Goal: Information Seeking & Learning: Learn about a topic

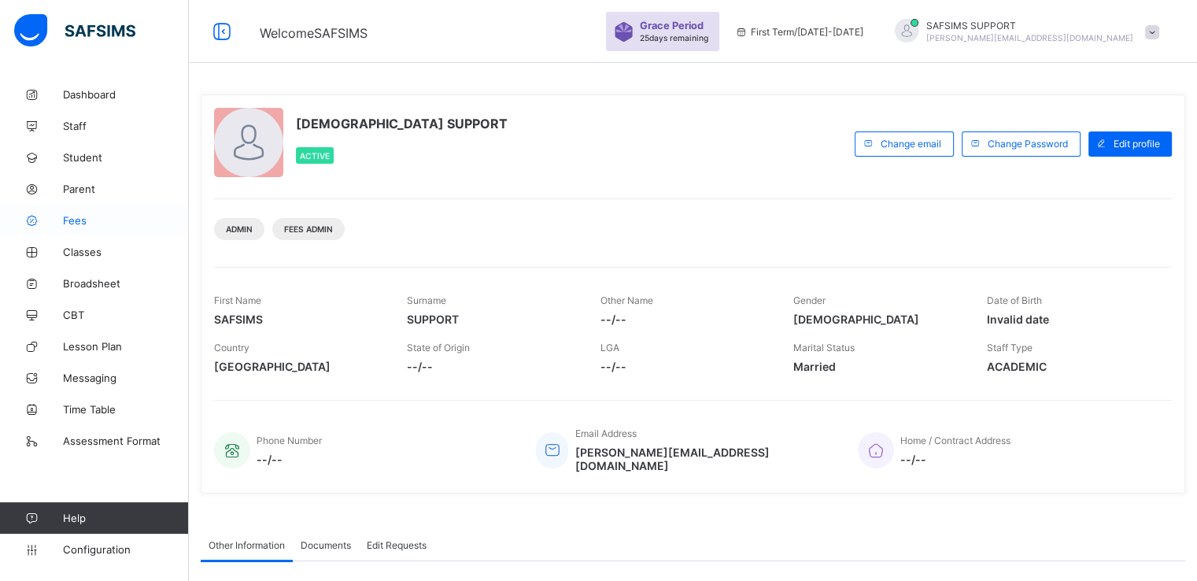
click at [62, 218] on icon at bounding box center [31, 221] width 63 height 12
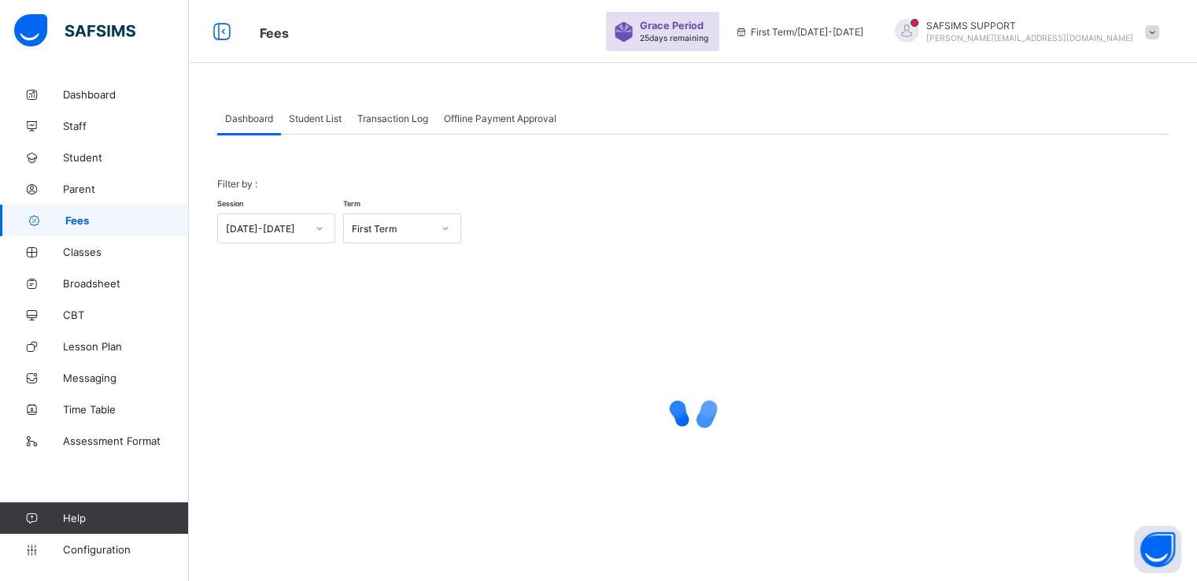
click at [317, 120] on span "Student List" at bounding box center [315, 119] width 53 height 12
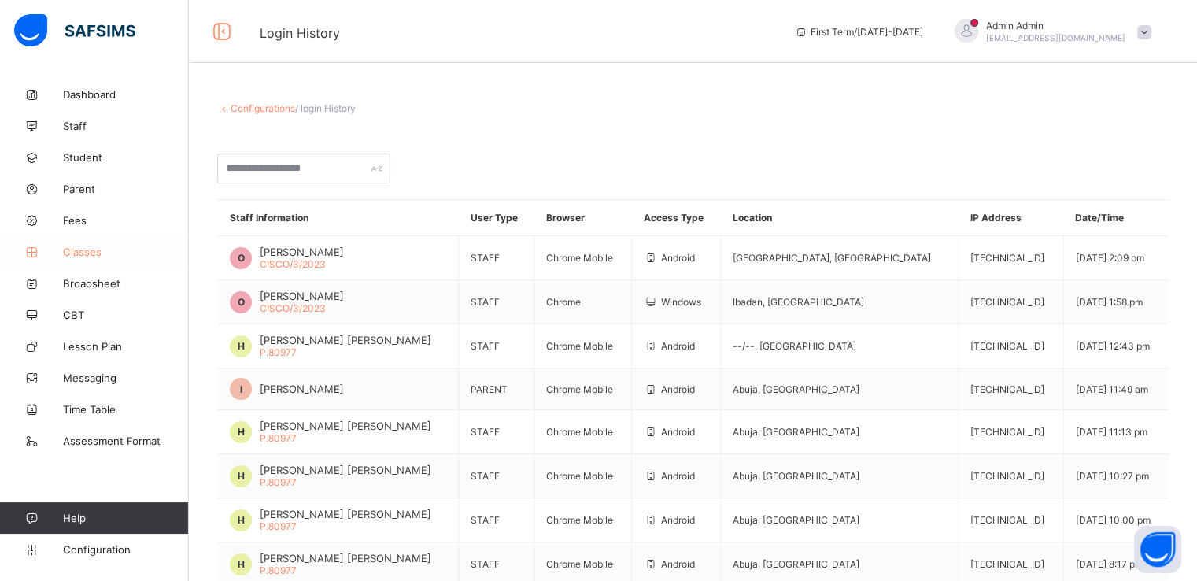
click at [82, 252] on span "Classes" at bounding box center [126, 252] width 126 height 13
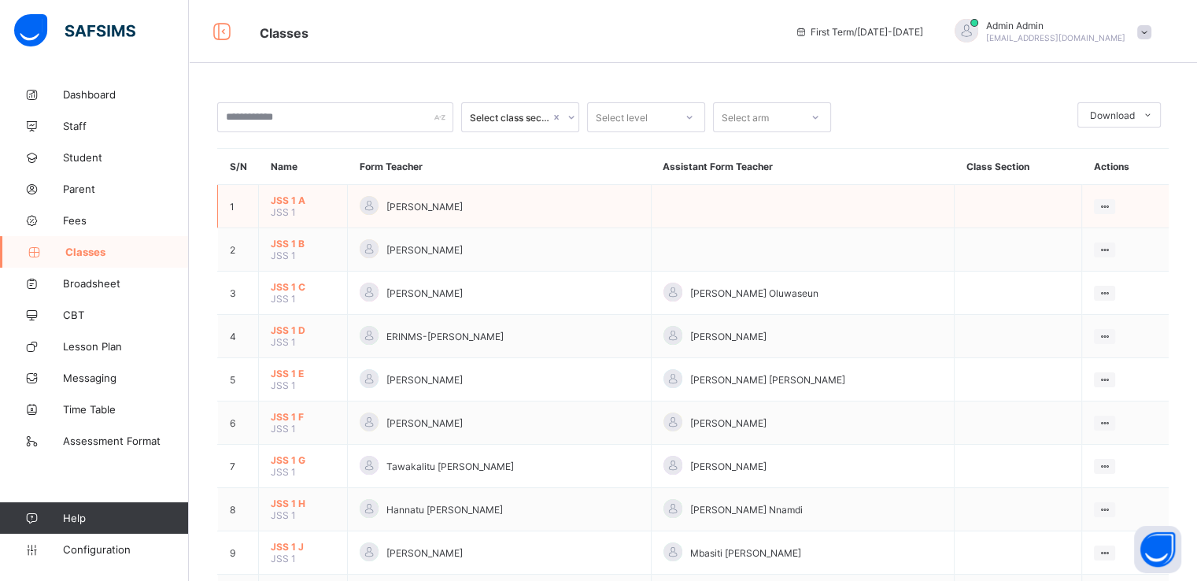
click at [280, 198] on span "JSS 1 A" at bounding box center [303, 200] width 65 height 12
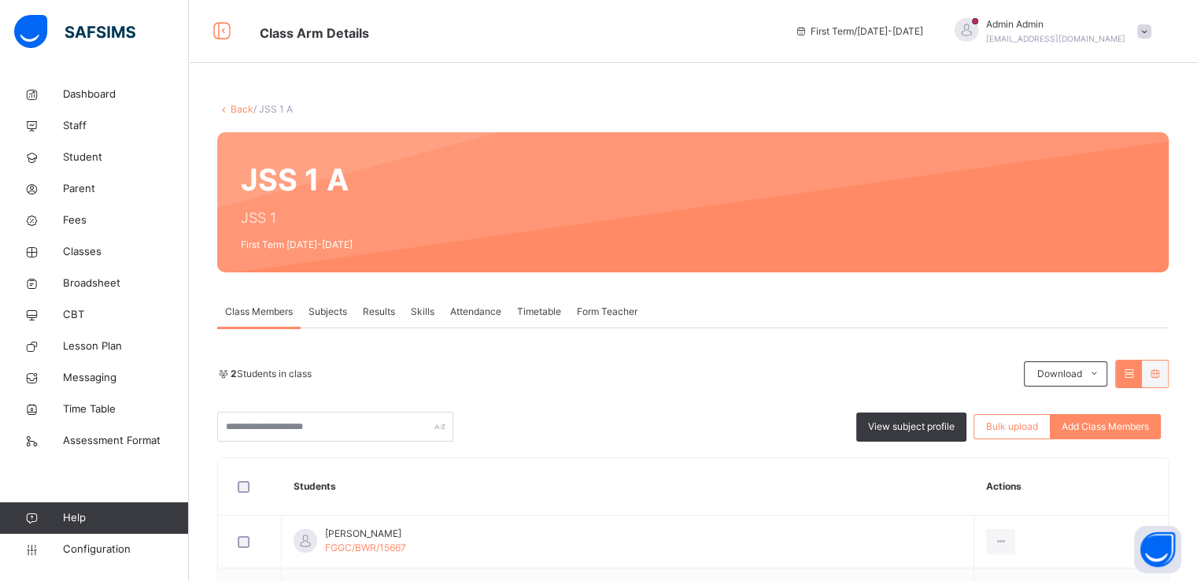
click at [235, 111] on link "Back" at bounding box center [242, 109] width 23 height 12
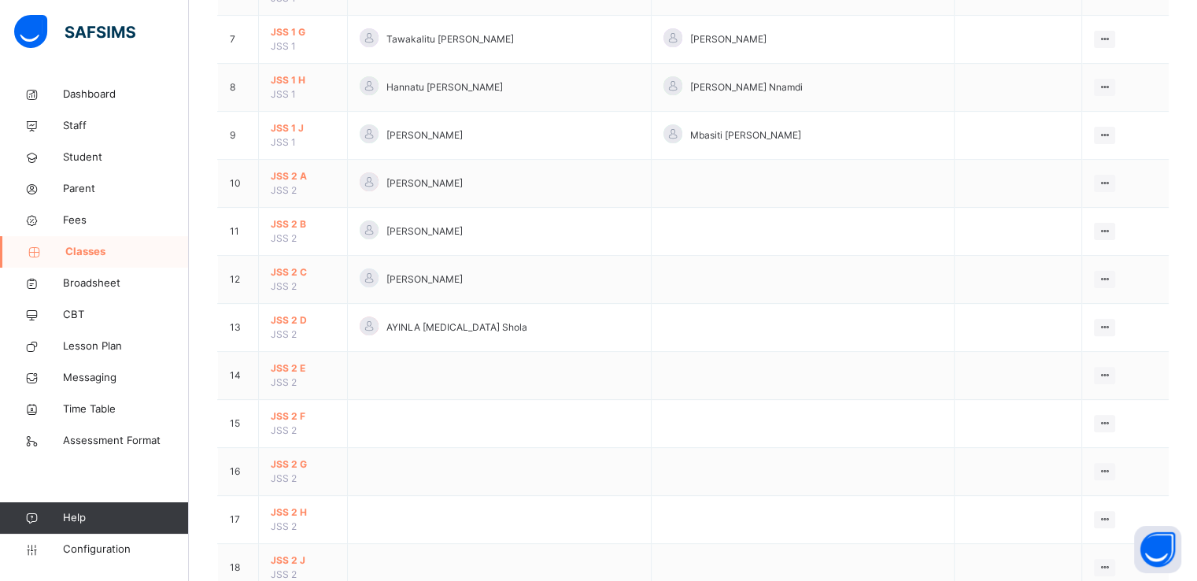
scroll to position [458, 0]
click at [285, 175] on span "JSS 2 A" at bounding box center [303, 178] width 65 height 14
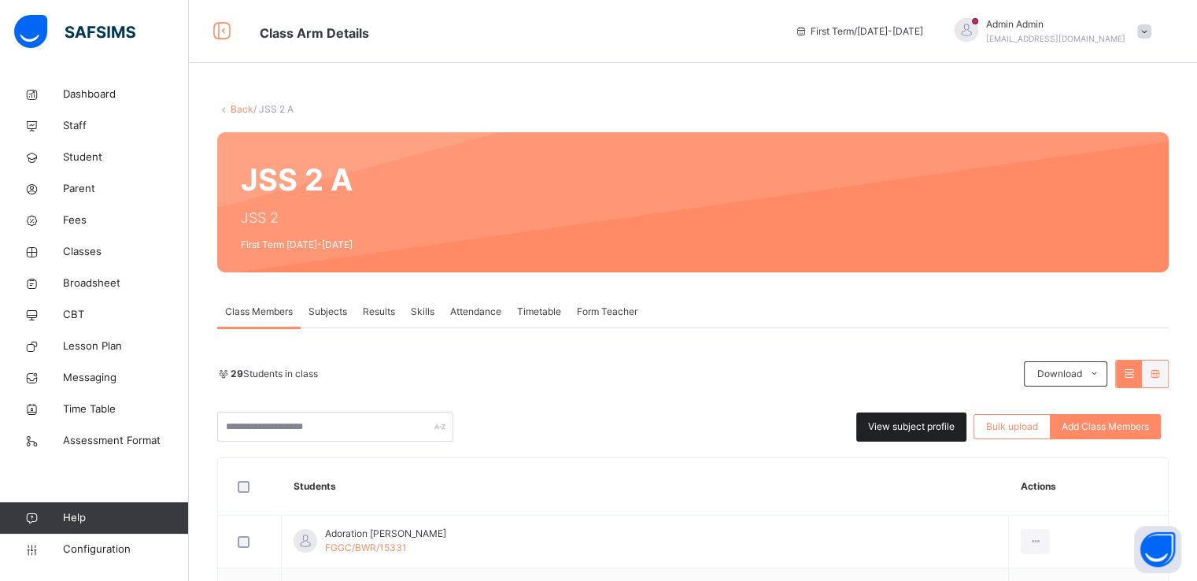
click at [895, 425] on span "View subject profile" at bounding box center [911, 427] width 87 height 14
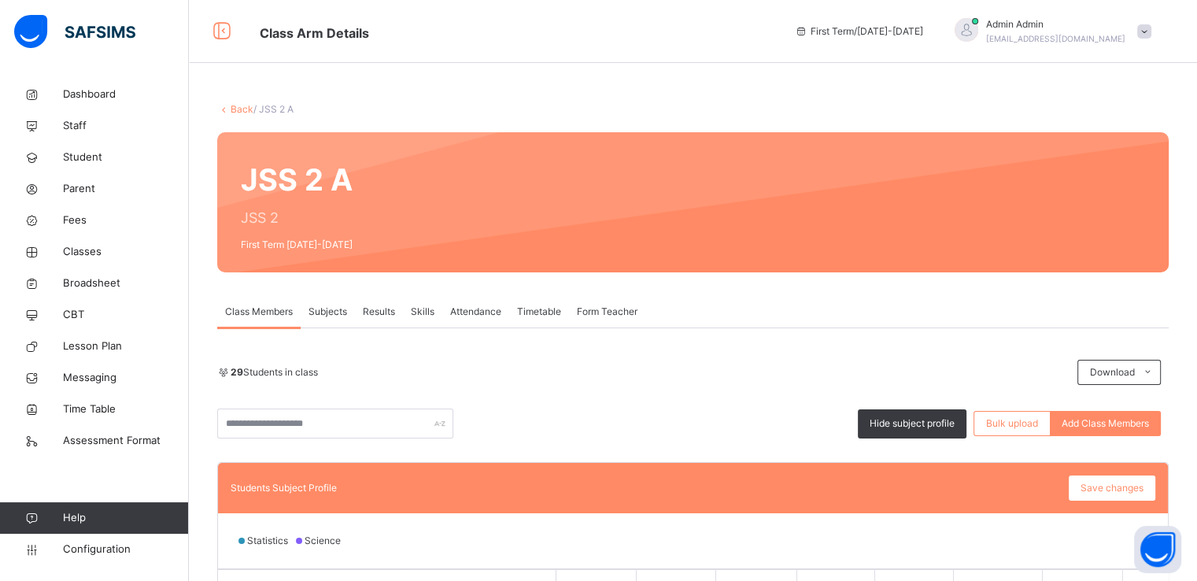
click at [321, 309] on span "Subjects" at bounding box center [328, 312] width 39 height 14
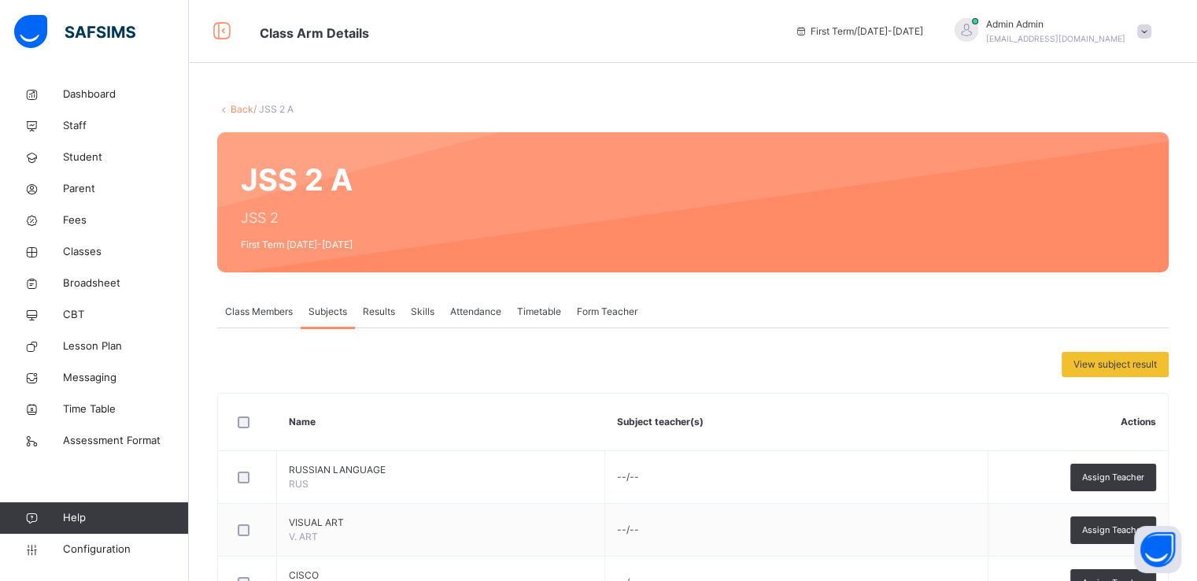
click at [266, 312] on span "Class Members" at bounding box center [259, 312] width 68 height 14
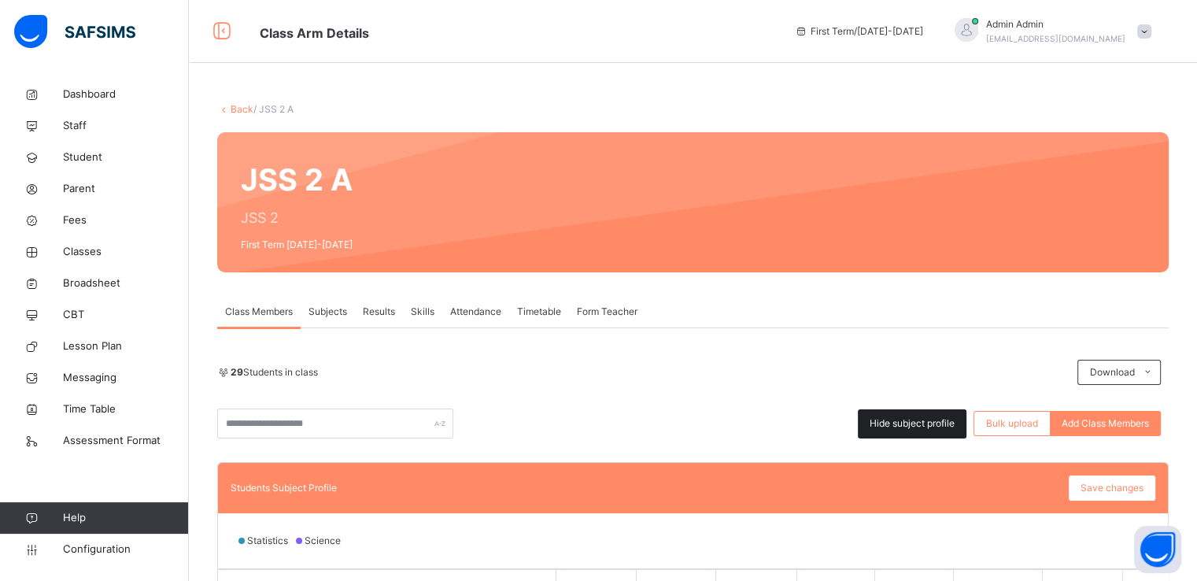
click at [904, 424] on span "Hide subject profile" at bounding box center [912, 423] width 85 height 14
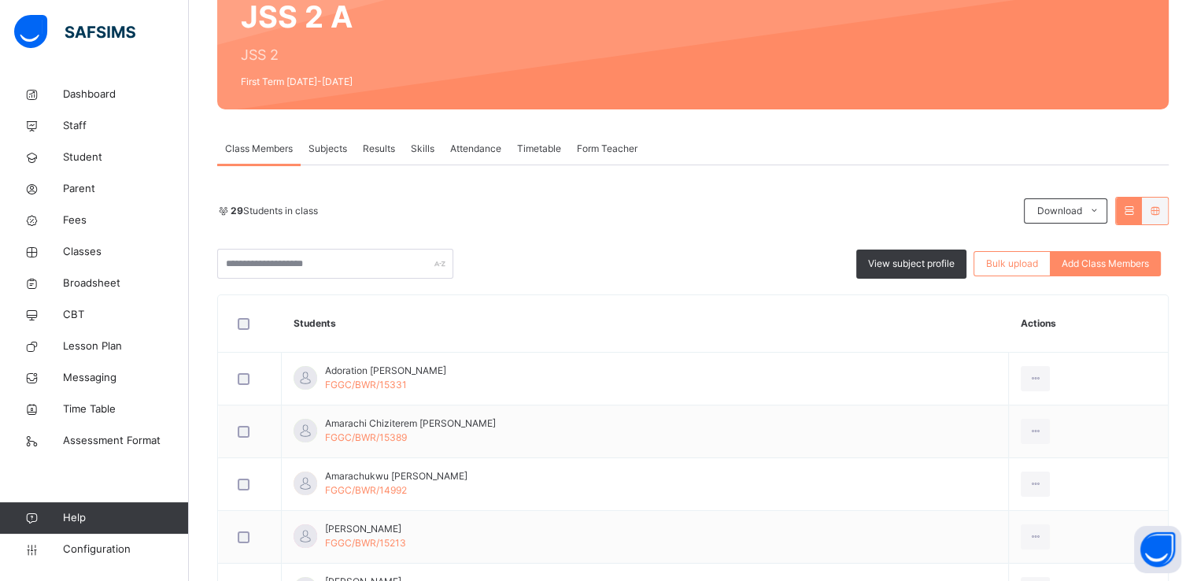
scroll to position [164, 0]
drag, startPoint x: 875, startPoint y: 250, endPoint x: 964, endPoint y: 264, distance: 90.1
click at [964, 264] on div "View subject profile" at bounding box center [911, 263] width 110 height 29
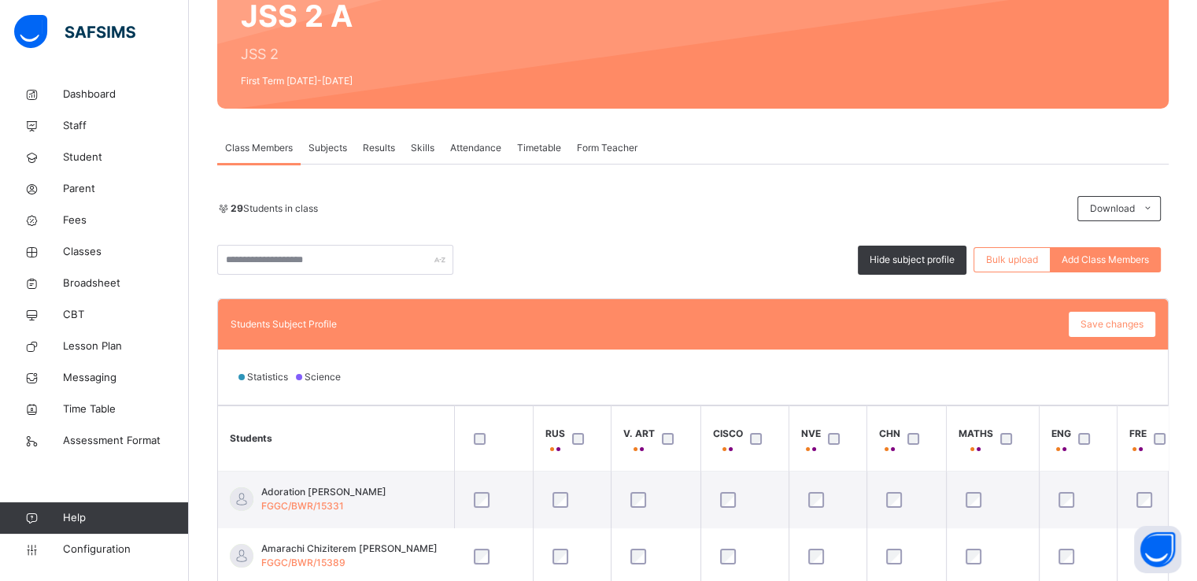
click at [872, 242] on div "29 Students in class Download Pdf Report Excel Report Hide subject profile Bulk…" at bounding box center [693, 235] width 952 height 79
click at [916, 253] on span "Hide subject profile" at bounding box center [912, 260] width 85 height 14
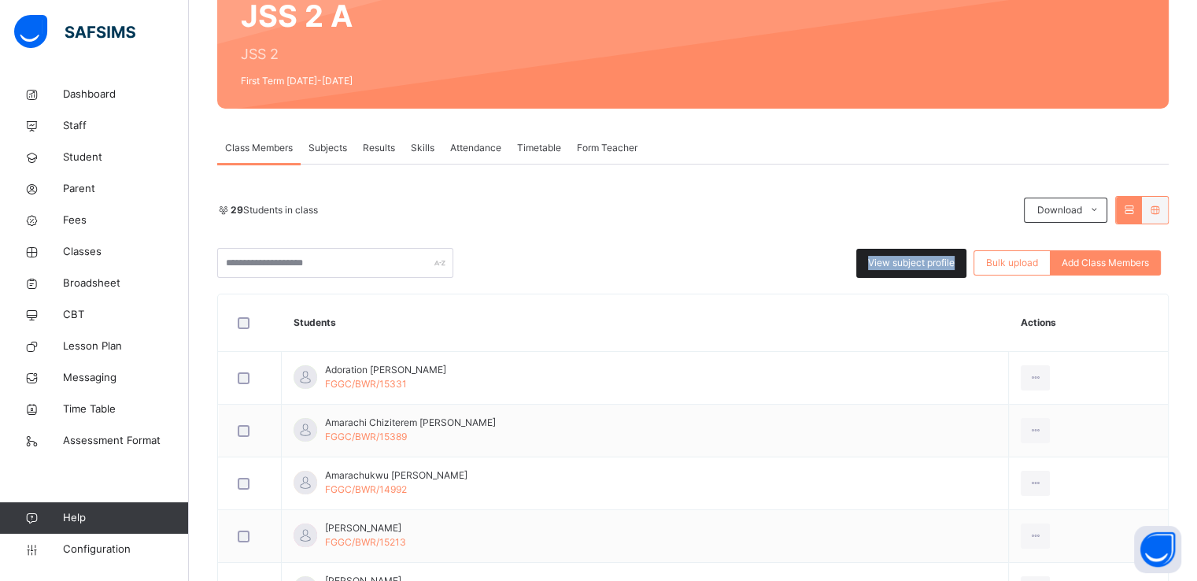
copy span "View subject profile"
drag, startPoint x: 969, startPoint y: 263, endPoint x: 874, endPoint y: 269, distance: 94.7
click at [874, 269] on div "View subject profile" at bounding box center [911, 263] width 110 height 29
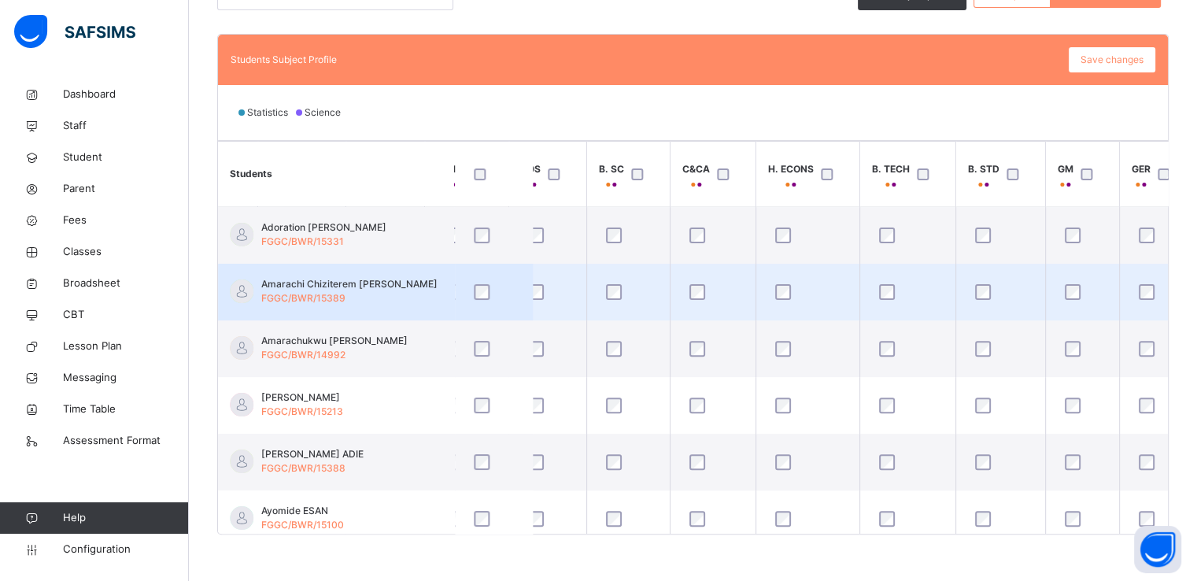
scroll to position [0, 1793]
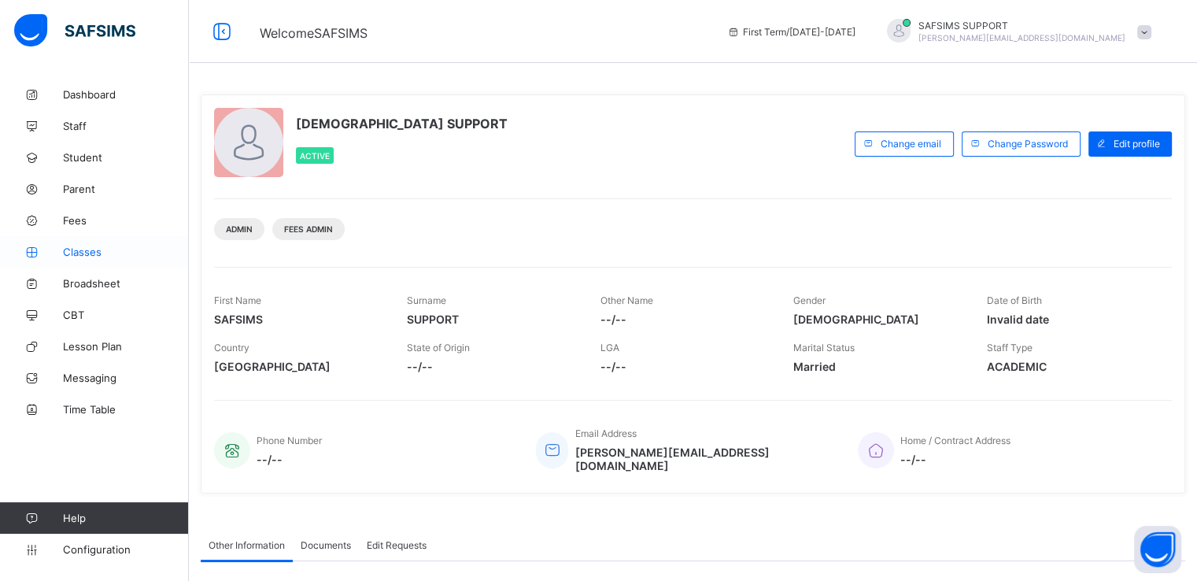
click at [82, 255] on span "Classes" at bounding box center [126, 252] width 126 height 13
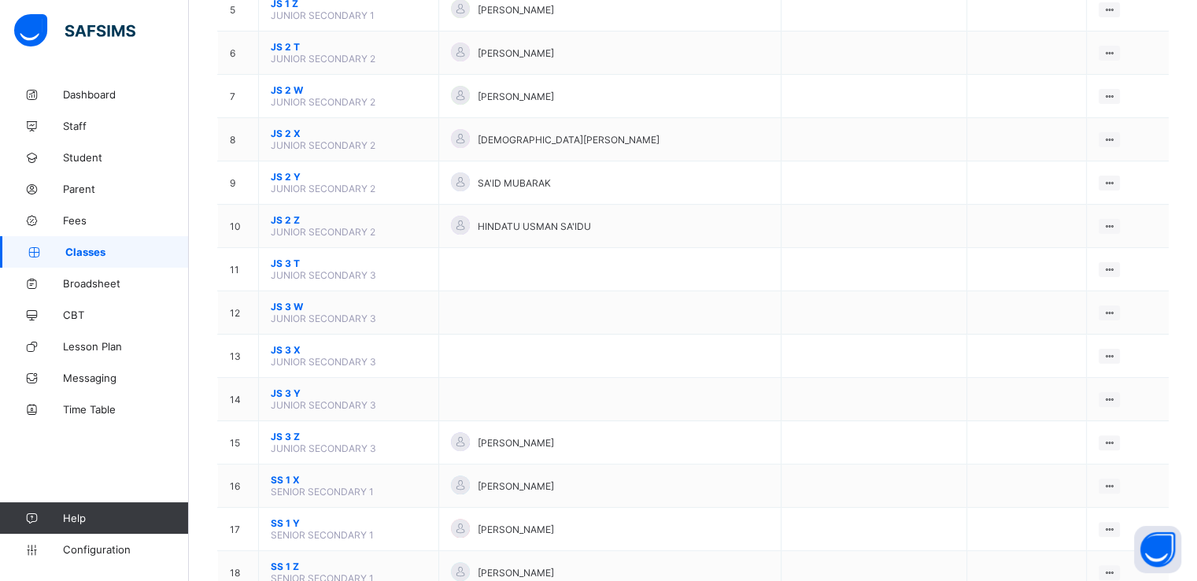
scroll to position [371, 0]
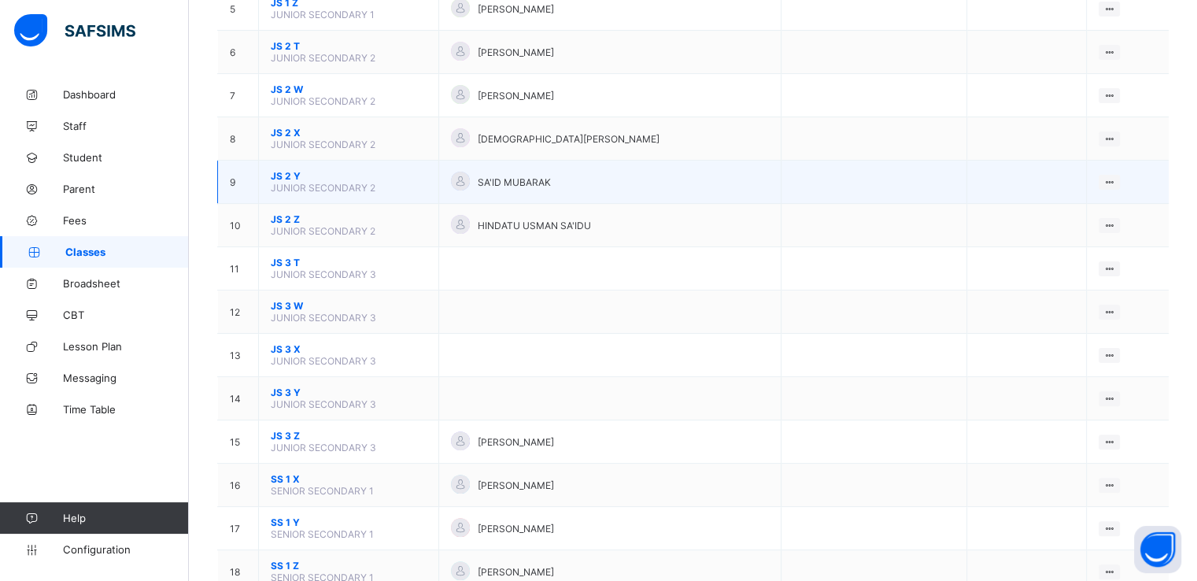
click at [280, 177] on span "JS 2 Y" at bounding box center [349, 176] width 156 height 12
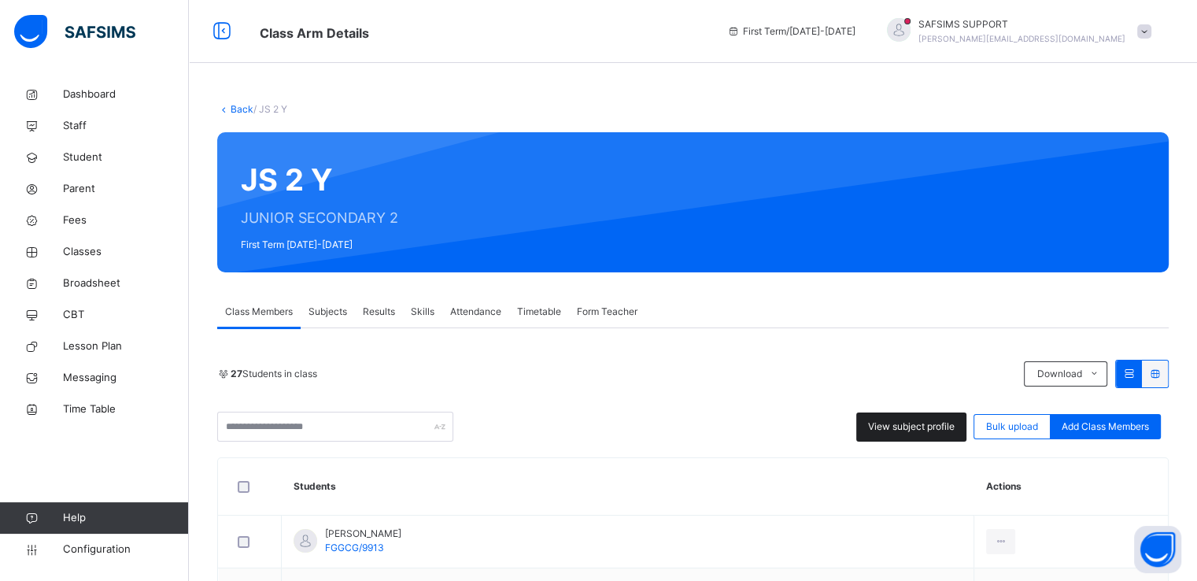
click at [896, 426] on span "View subject profile" at bounding box center [911, 427] width 87 height 14
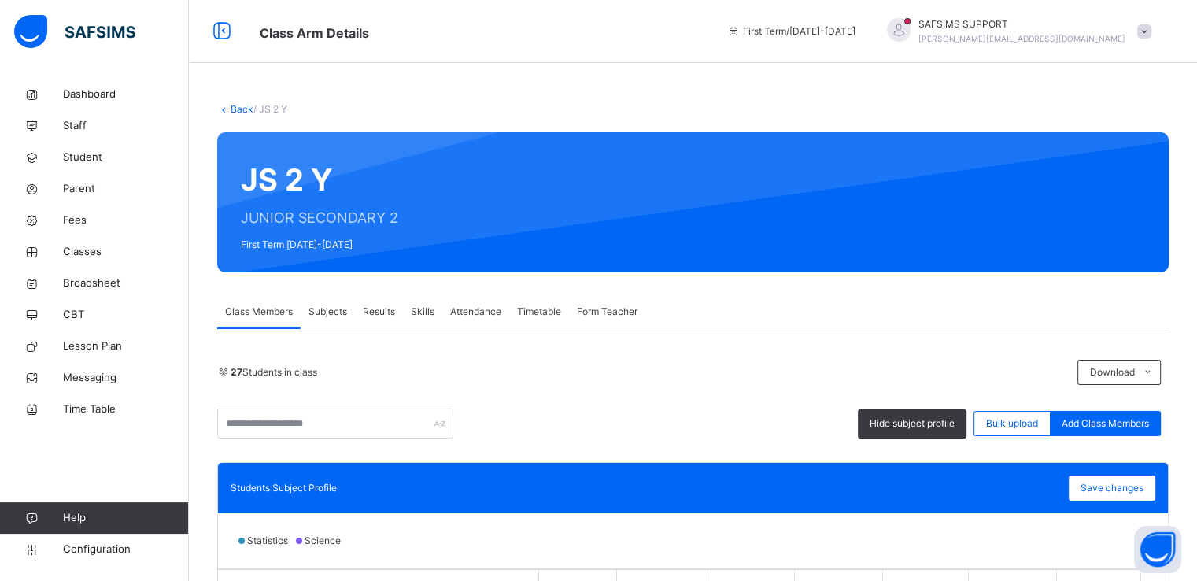
click at [233, 110] on link "Back" at bounding box center [242, 109] width 23 height 12
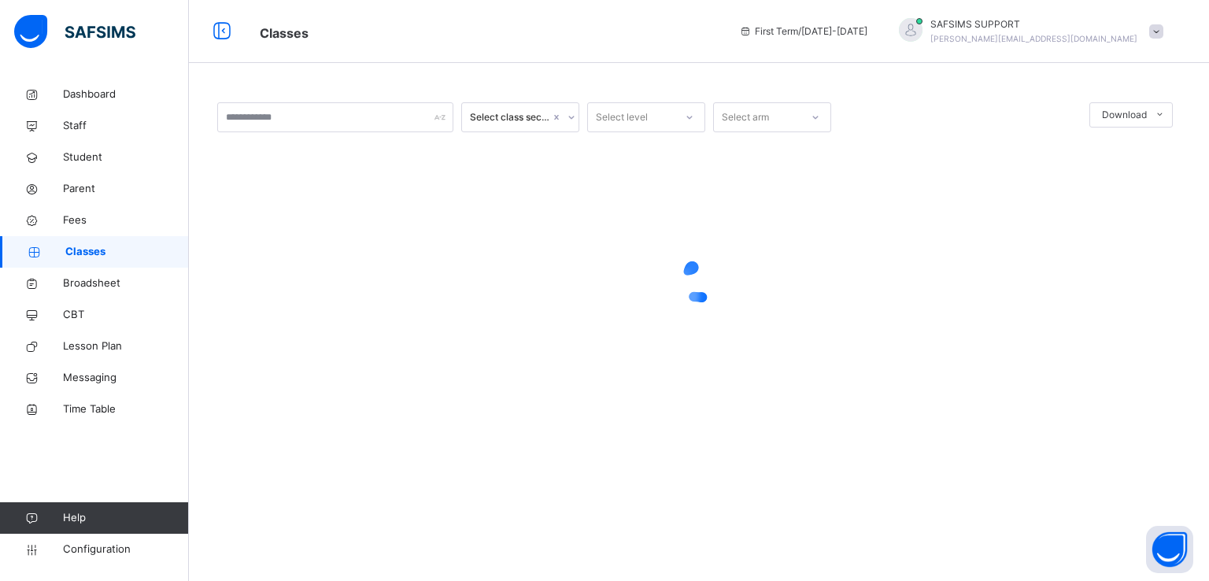
click at [120, 254] on span "Classes" at bounding box center [127, 252] width 124 height 16
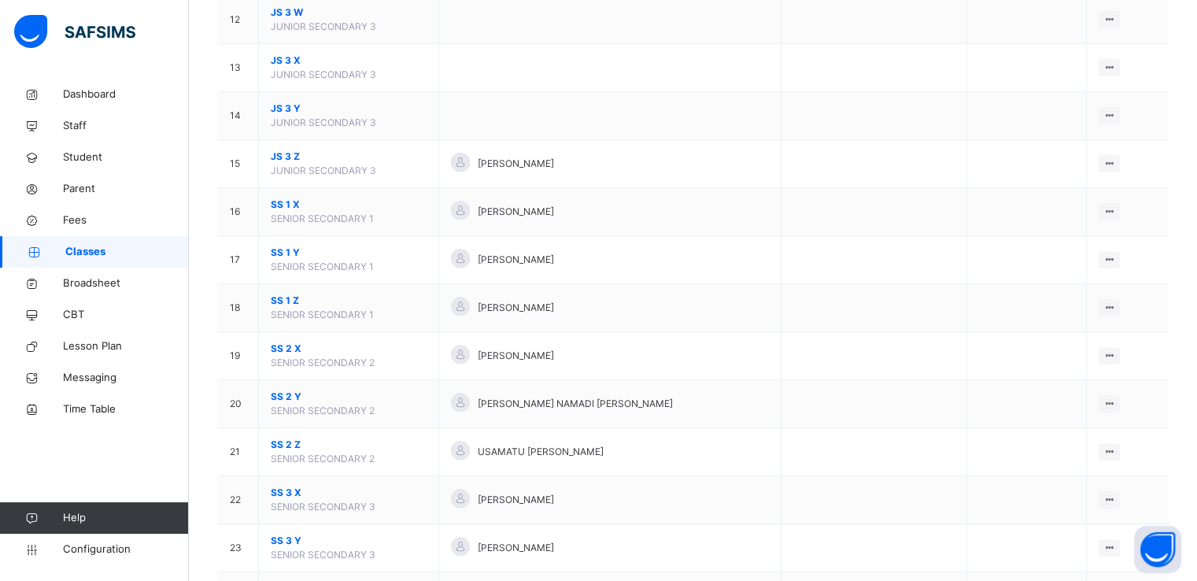
scroll to position [794, 0]
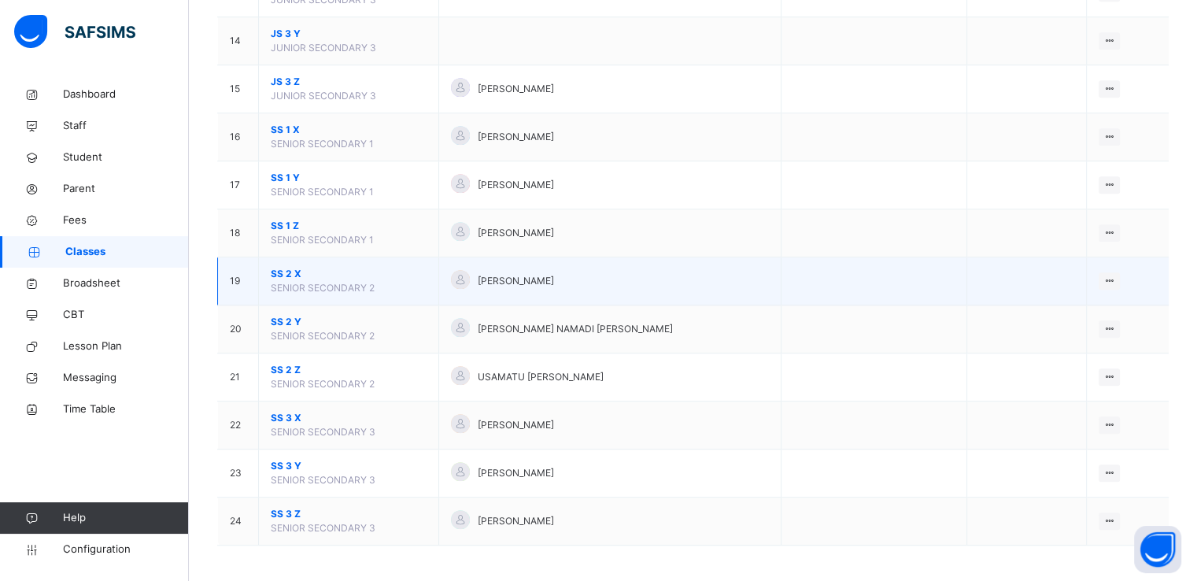
click at [283, 268] on span "SS 2 X" at bounding box center [349, 274] width 156 height 14
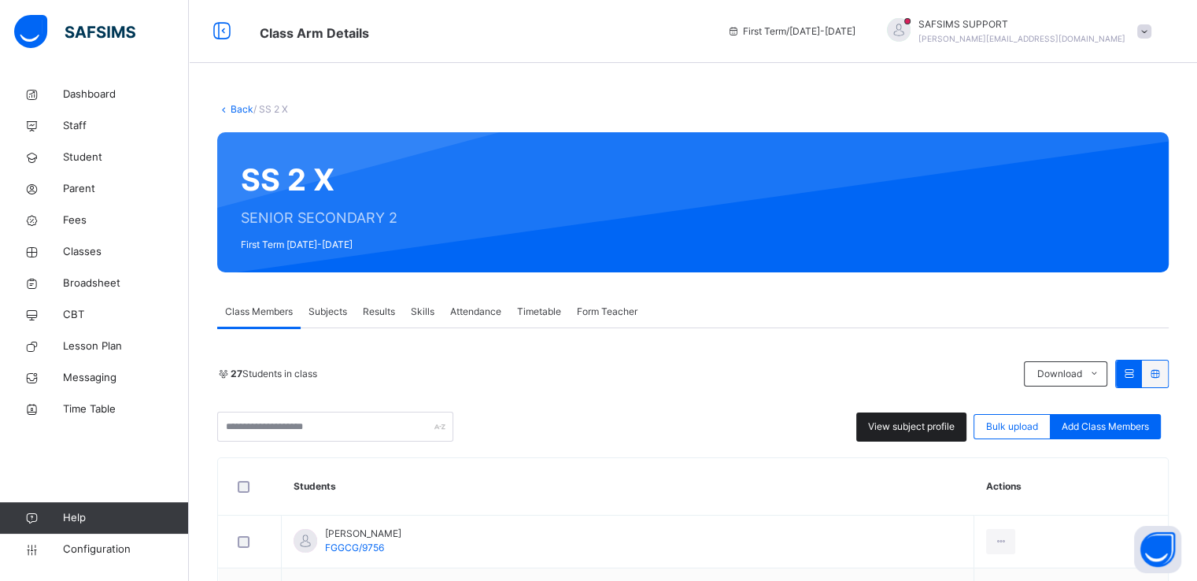
click at [894, 427] on span "View subject profile" at bounding box center [911, 427] width 87 height 14
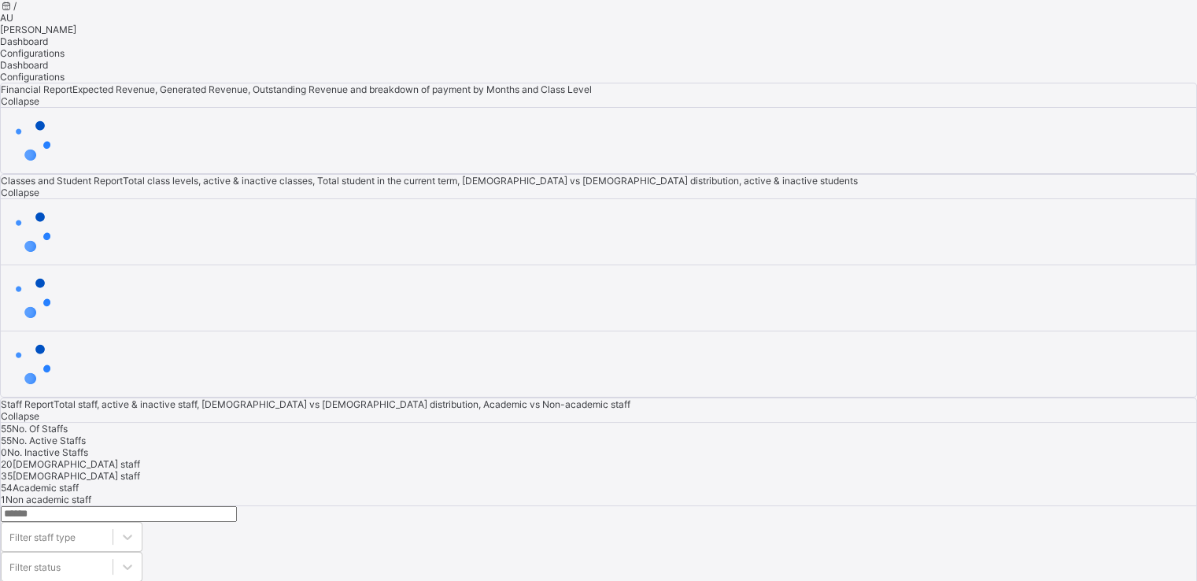
click at [76, 33] on span "[PERSON_NAME]" at bounding box center [38, 30] width 76 height 12
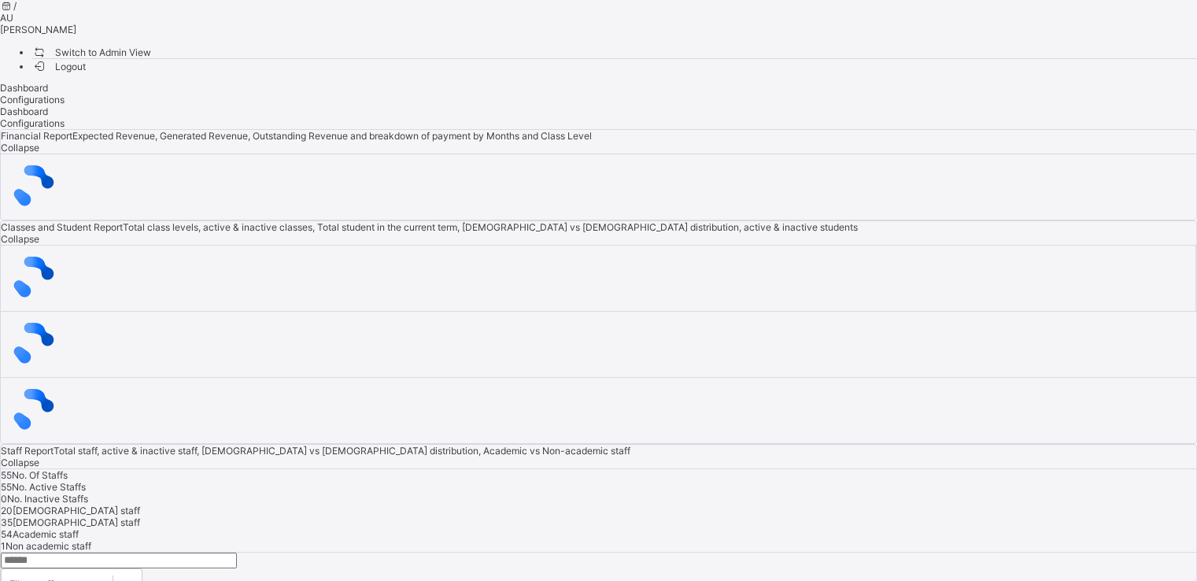
click at [151, 61] on span "Switch to Admin View" at bounding box center [91, 52] width 120 height 17
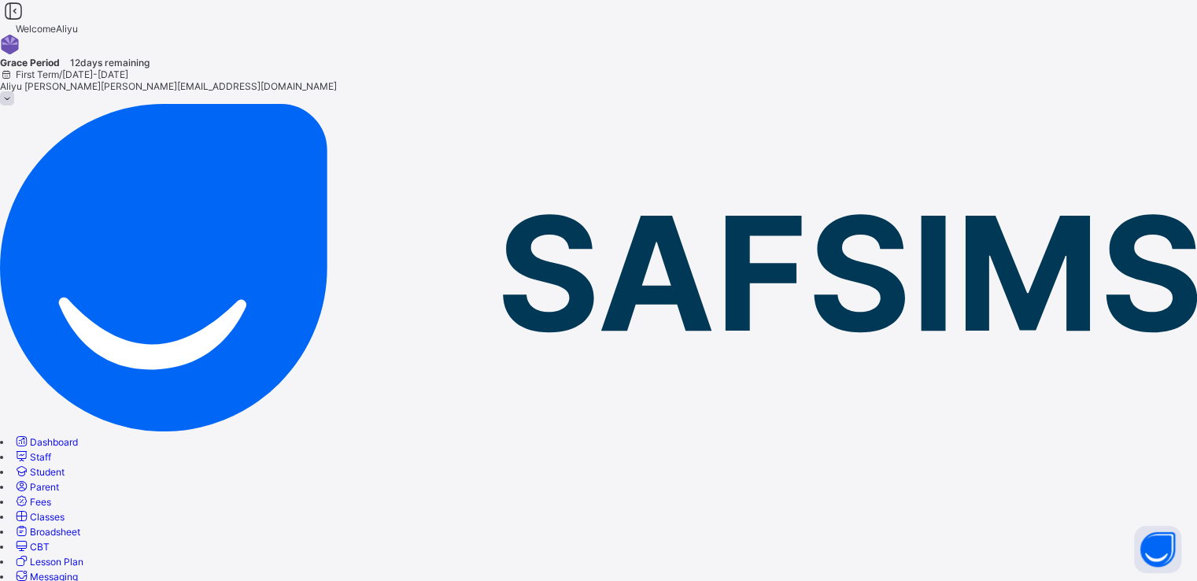
click at [65, 511] on span "Classes" at bounding box center [47, 517] width 35 height 12
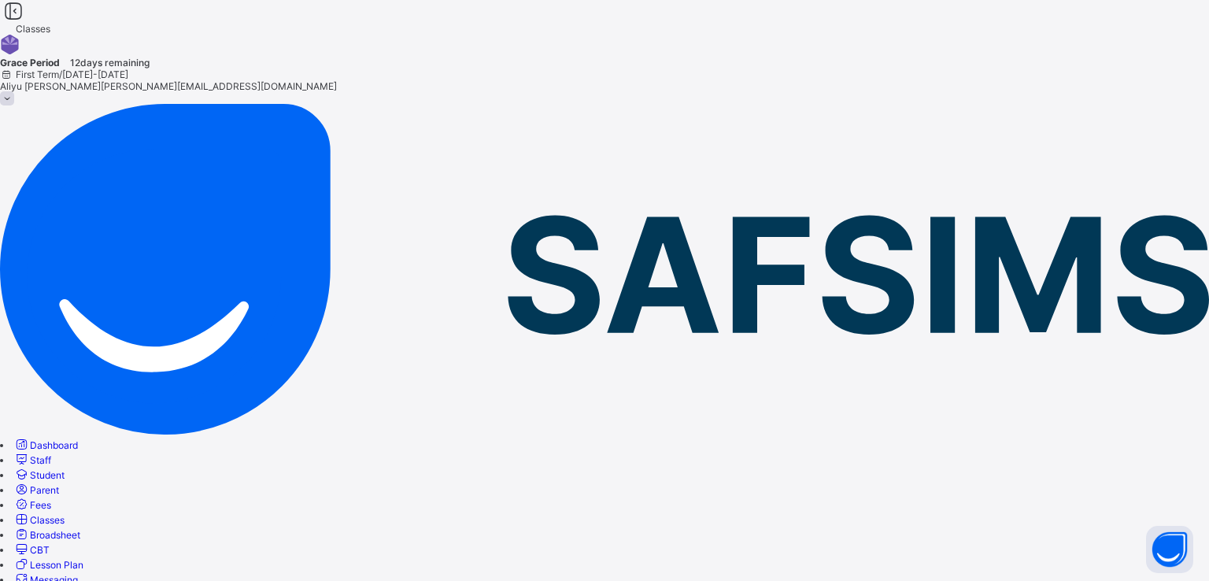
click at [65, 514] on span "Classes" at bounding box center [47, 520] width 35 height 12
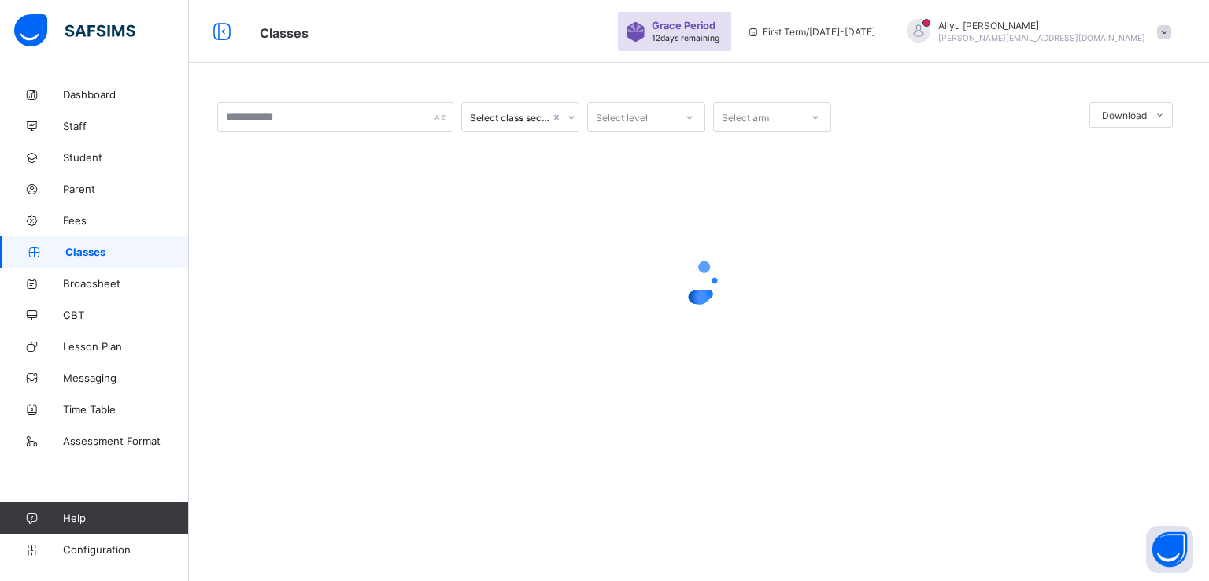
click at [236, 340] on div at bounding box center [698, 281] width 963 height 299
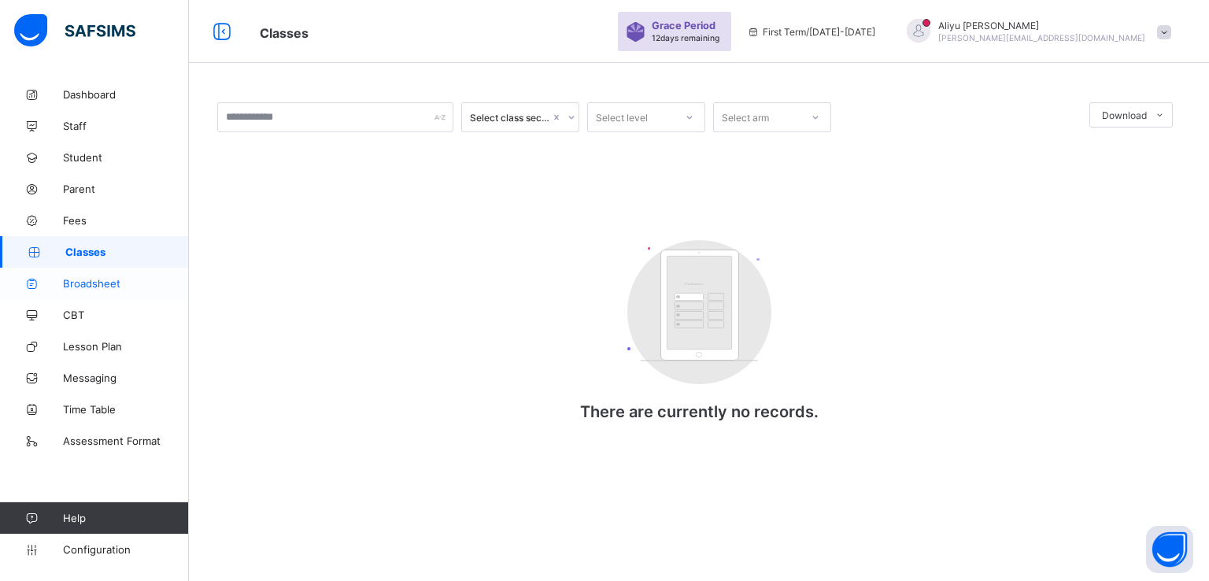
click at [91, 284] on span "Broadsheet" at bounding box center [126, 283] width 126 height 13
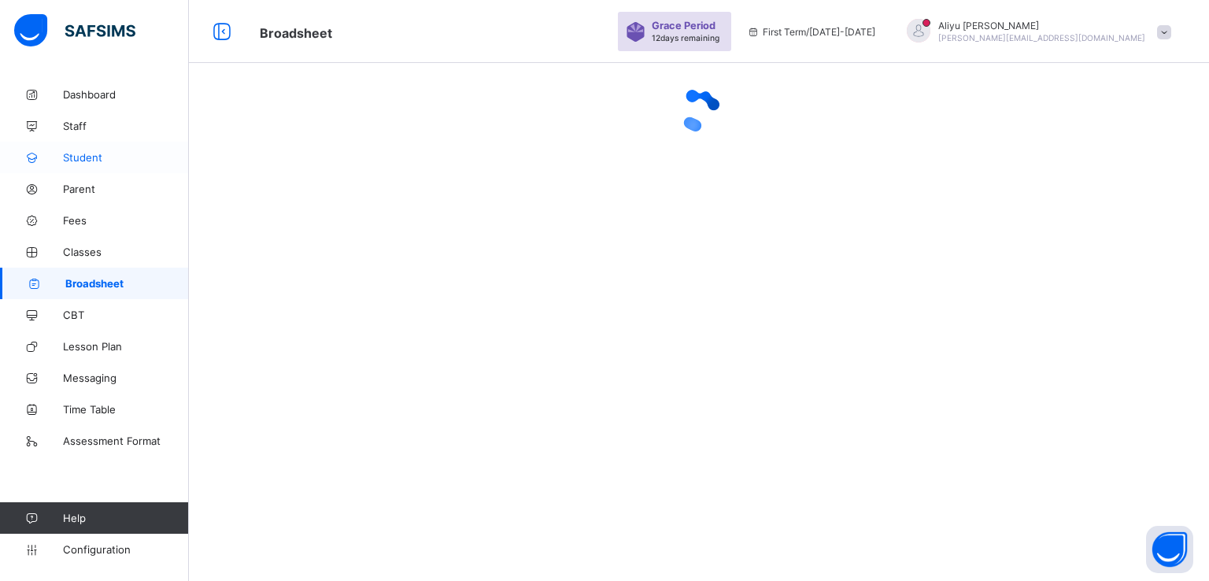
click at [80, 152] on span "Student" at bounding box center [126, 157] width 126 height 13
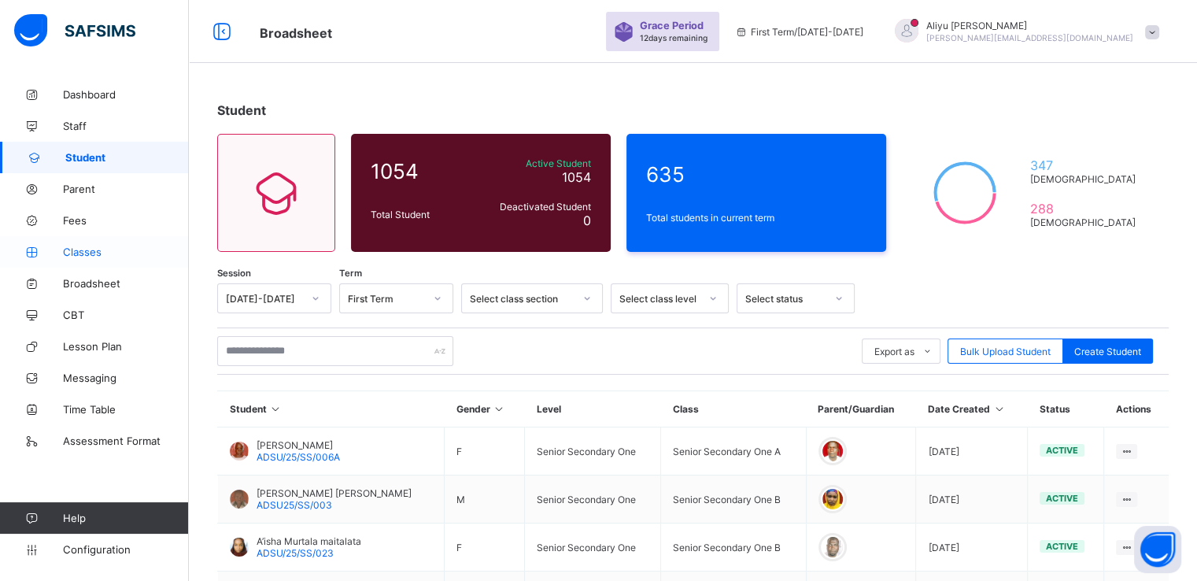
click at [85, 253] on span "Classes" at bounding box center [126, 252] width 126 height 13
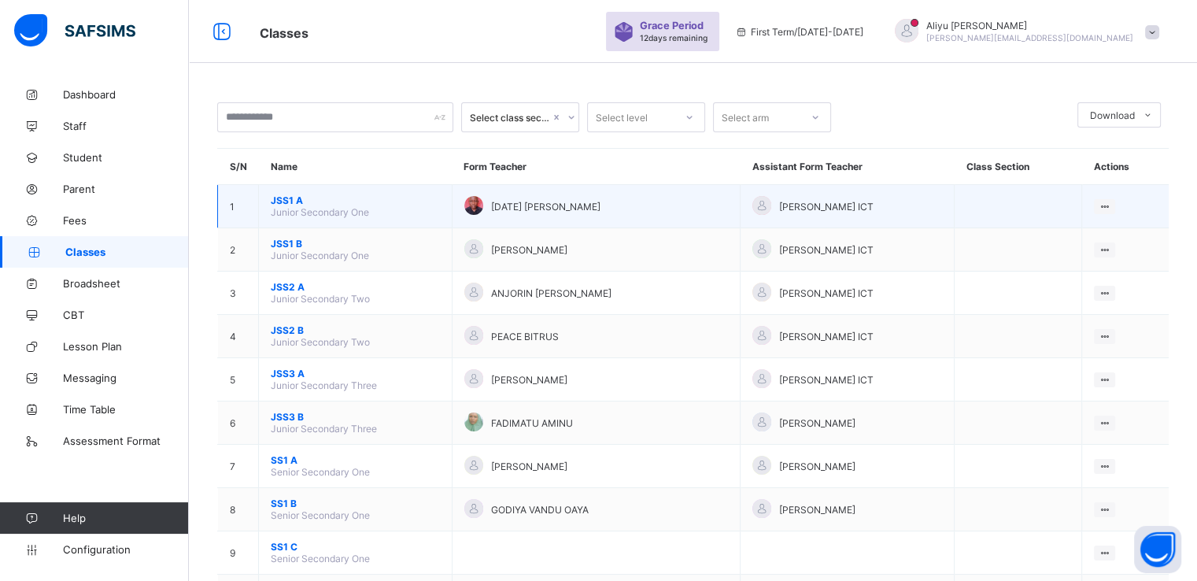
click at [283, 205] on span "JSS1 A" at bounding box center [355, 200] width 169 height 12
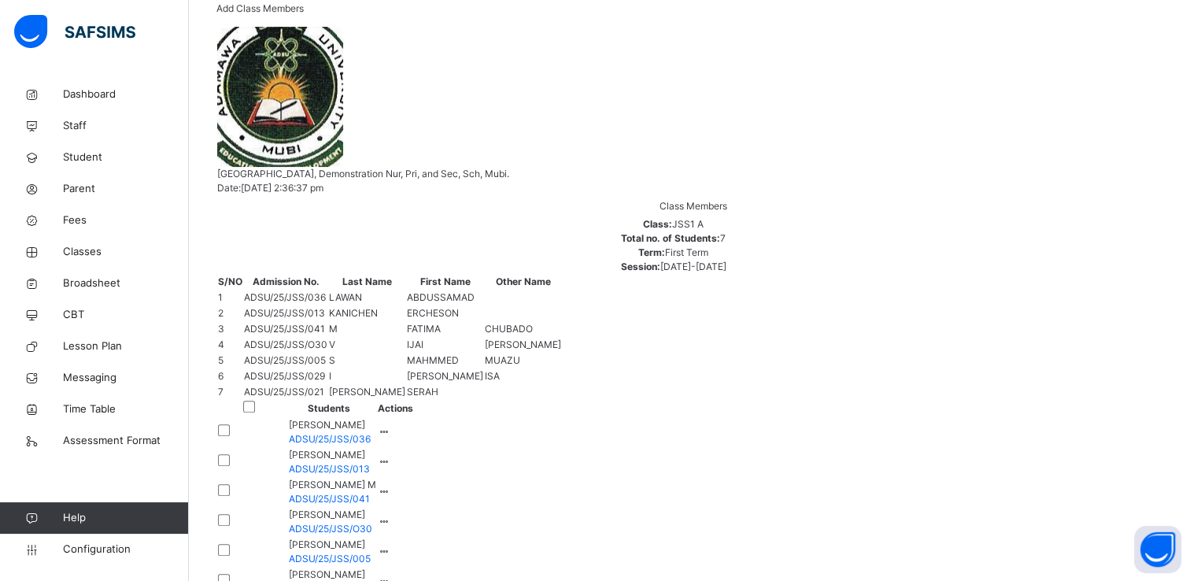
scroll to position [389, 0]
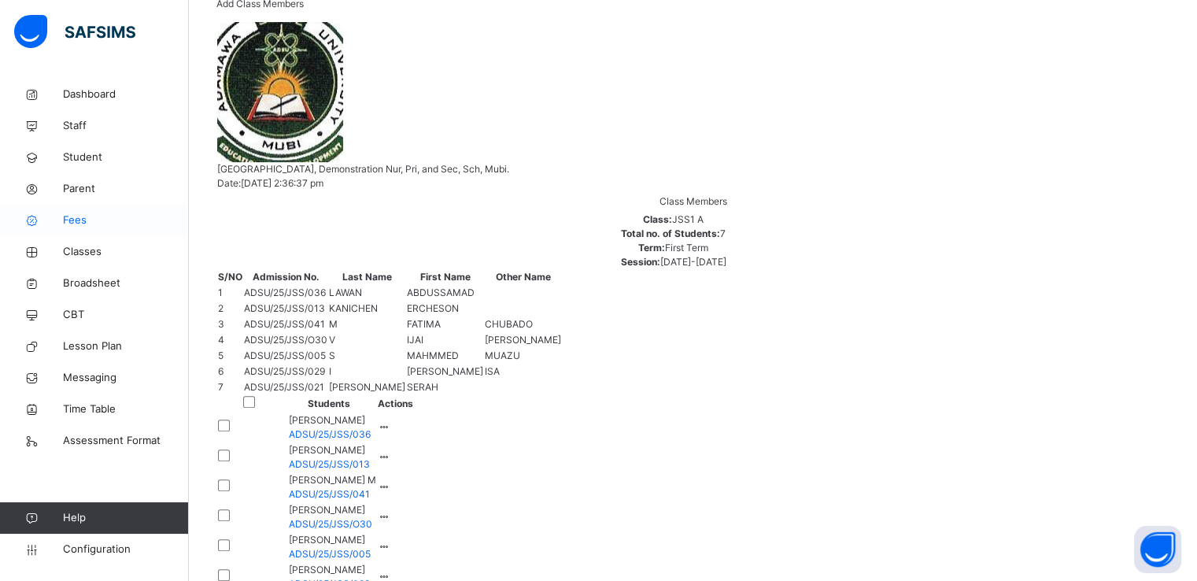
click at [76, 215] on span "Fees" at bounding box center [126, 221] width 126 height 16
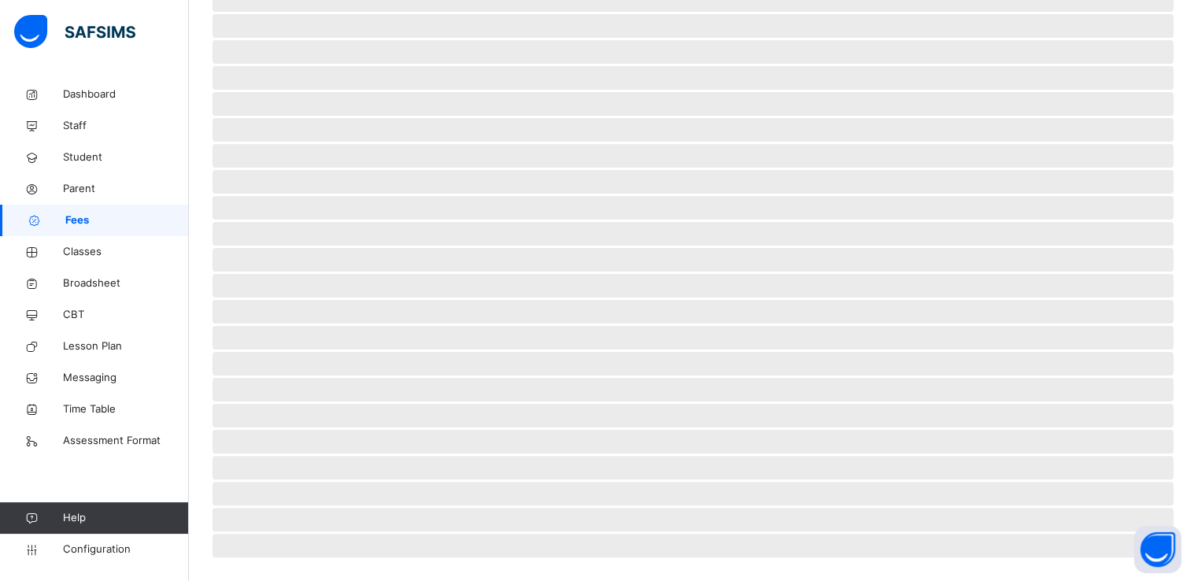
scroll to position [286, 0]
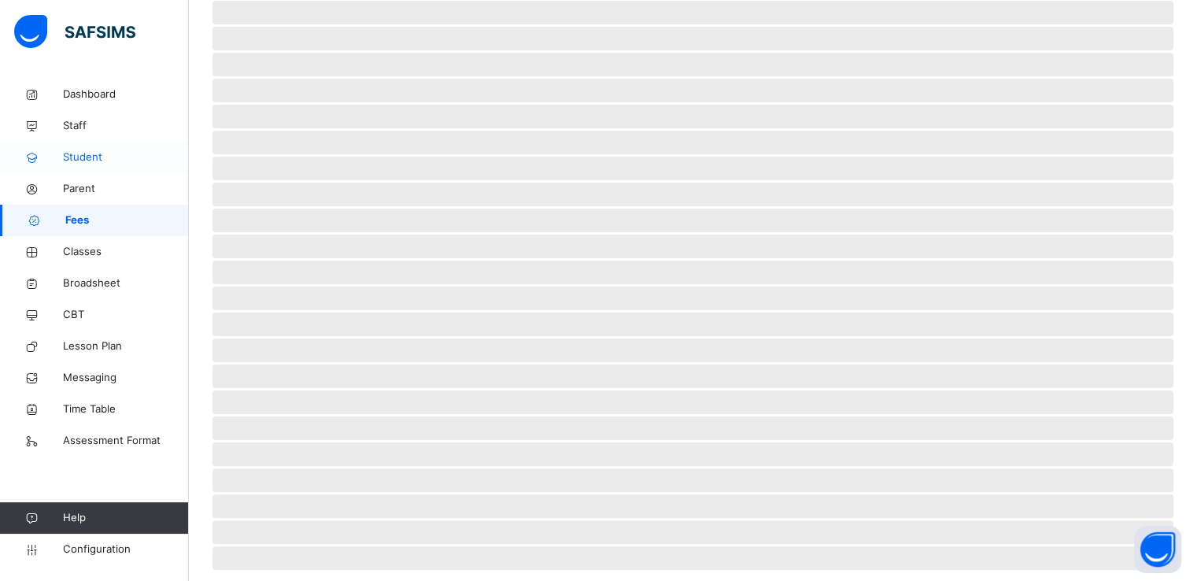
click at [91, 163] on span "Student" at bounding box center [126, 158] width 126 height 16
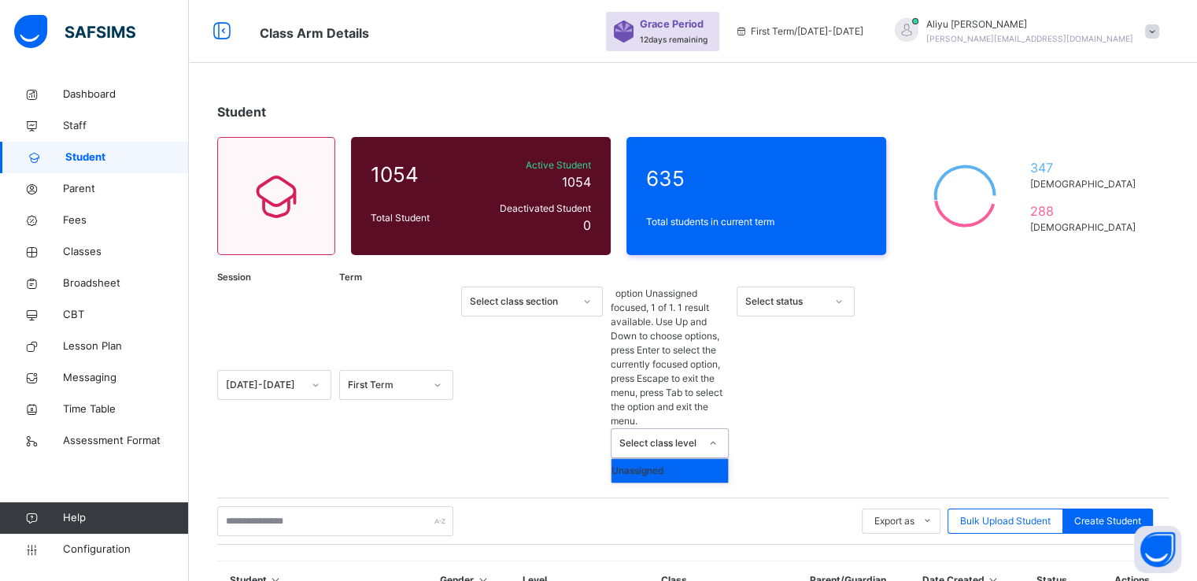
click at [683, 436] on div "Select class level" at bounding box center [659, 443] width 80 height 14
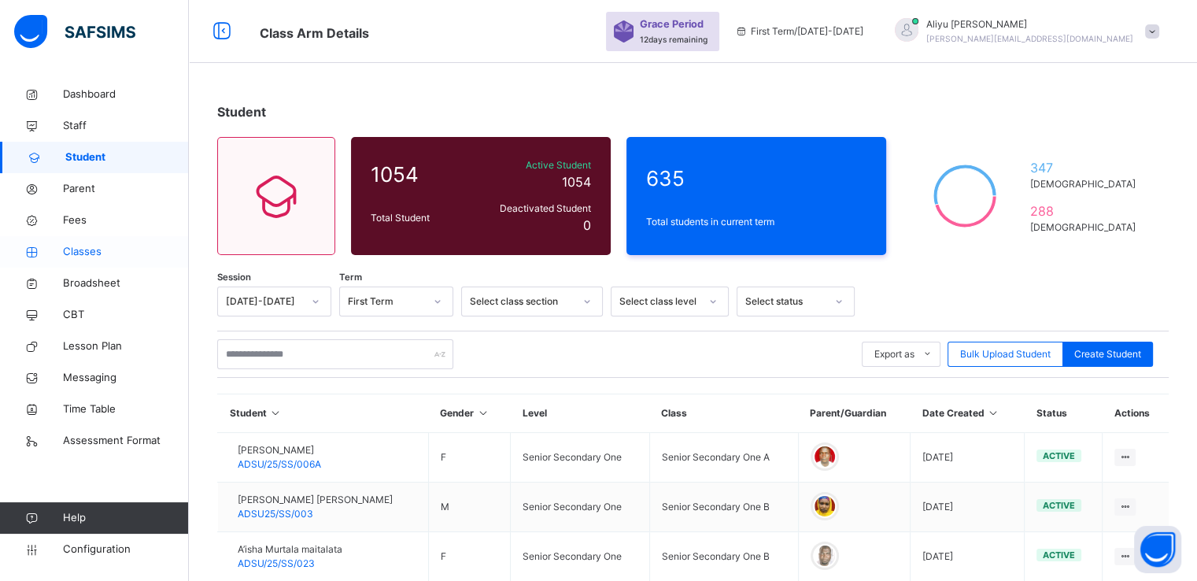
click at [80, 253] on span "Classes" at bounding box center [126, 252] width 126 height 16
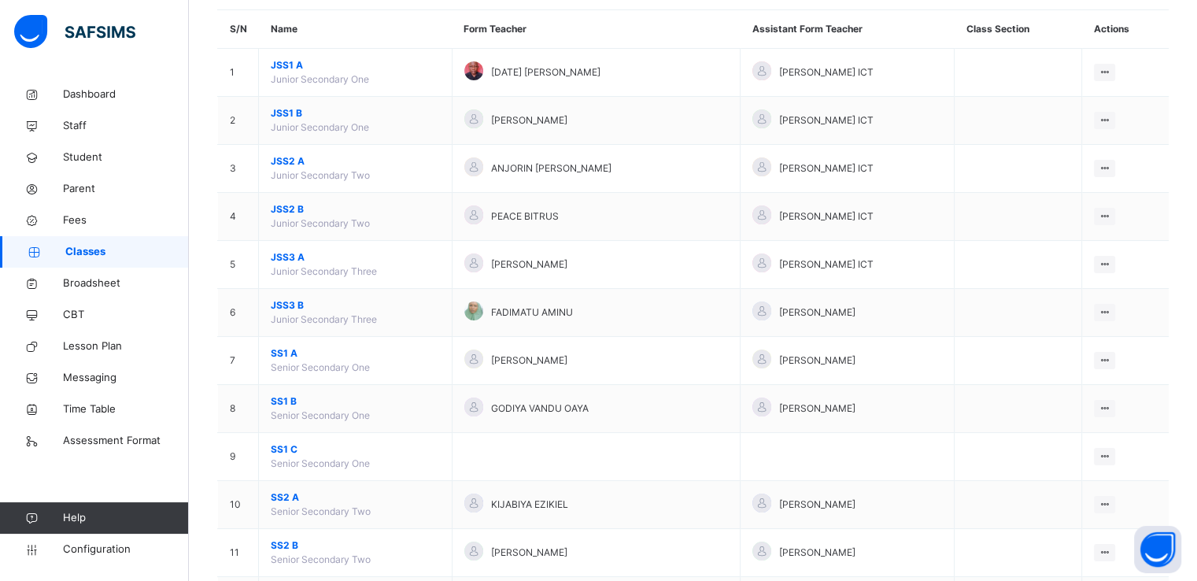
scroll to position [141, 0]
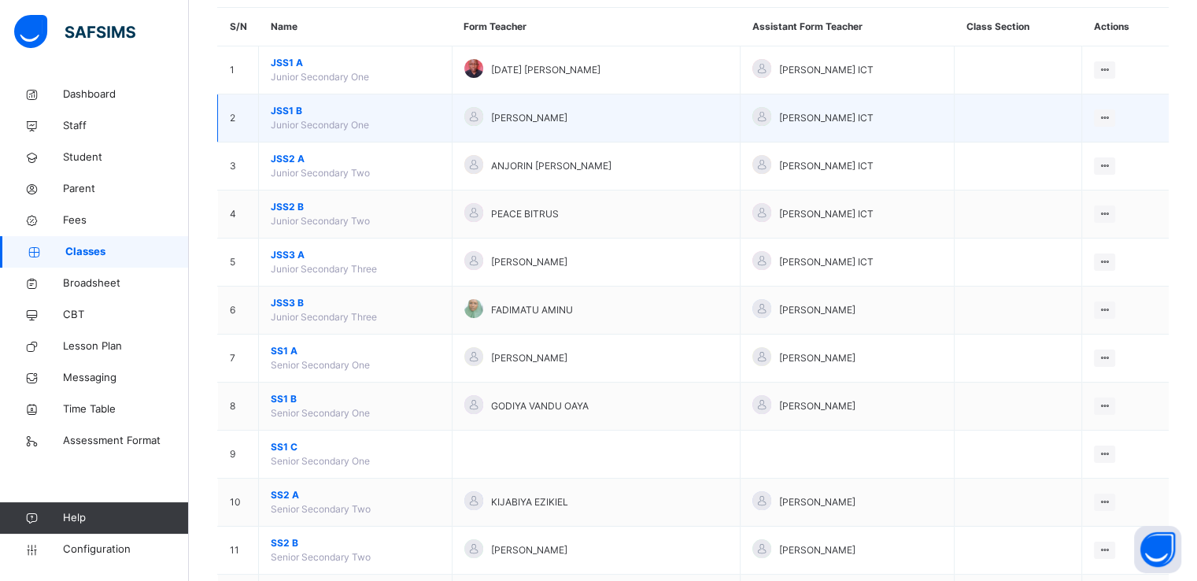
click at [283, 110] on span "JSS1 B" at bounding box center [355, 111] width 169 height 14
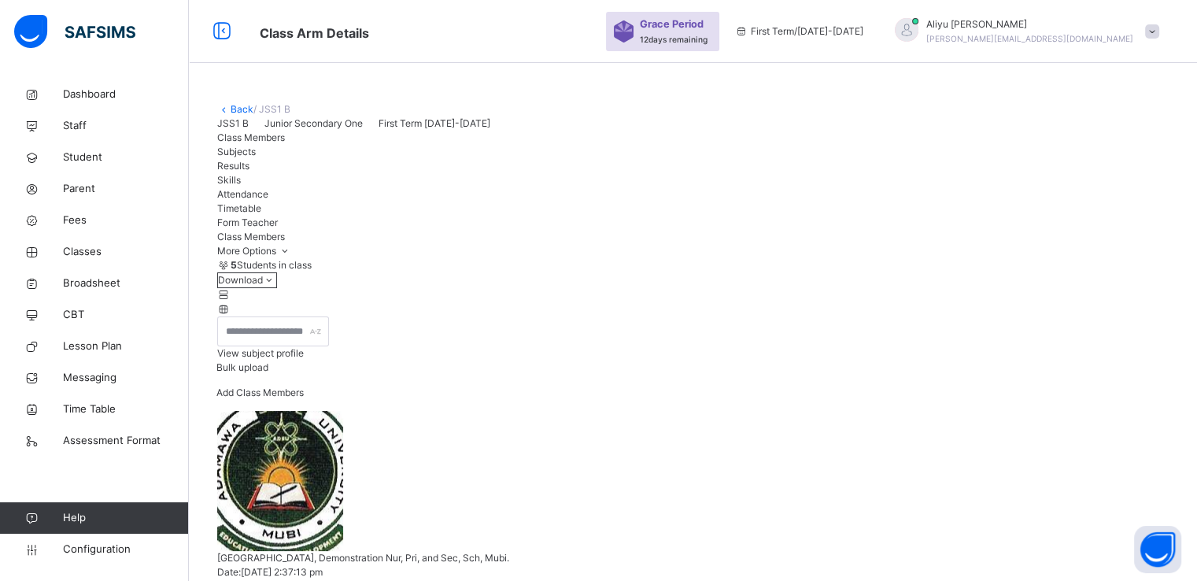
scroll to position [283, 0]
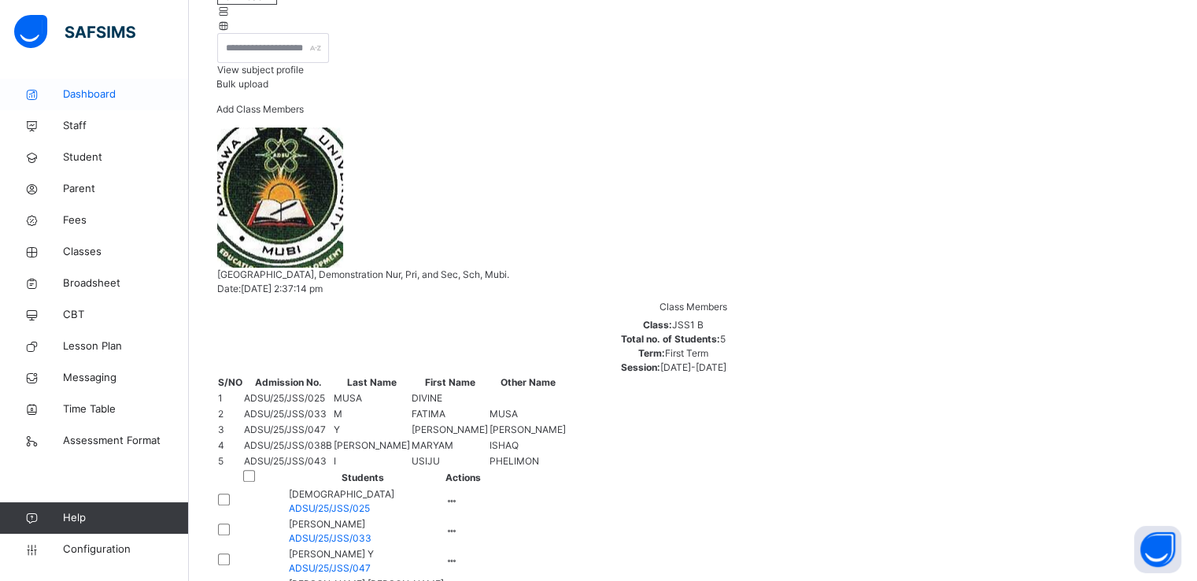
click at [90, 93] on span "Dashboard" at bounding box center [126, 95] width 126 height 16
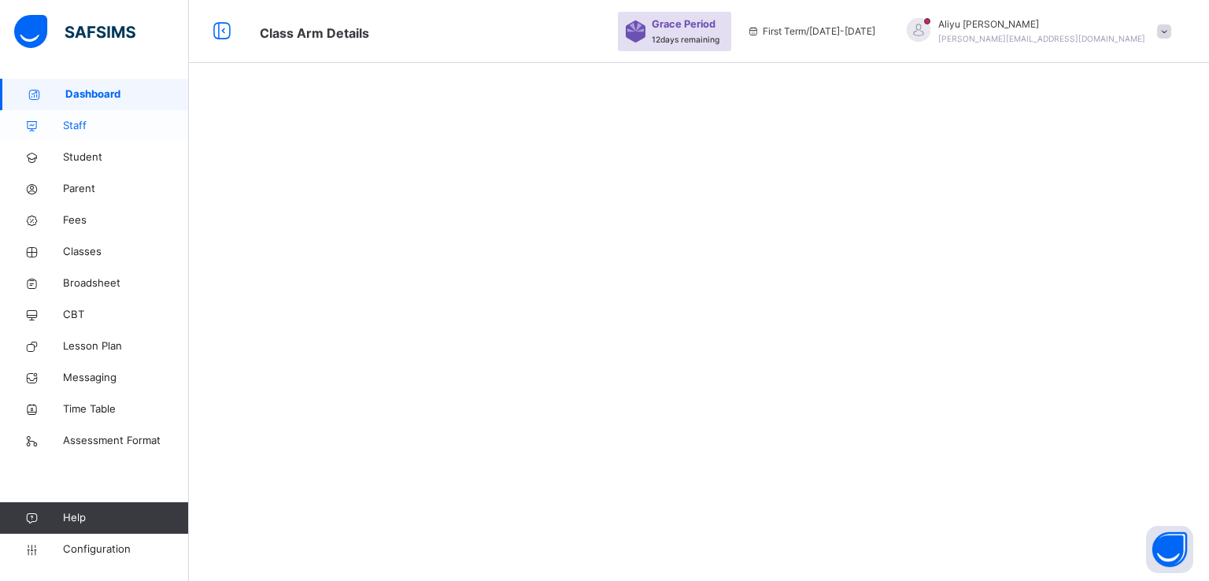
click at [79, 128] on span "Staff" at bounding box center [126, 126] width 126 height 16
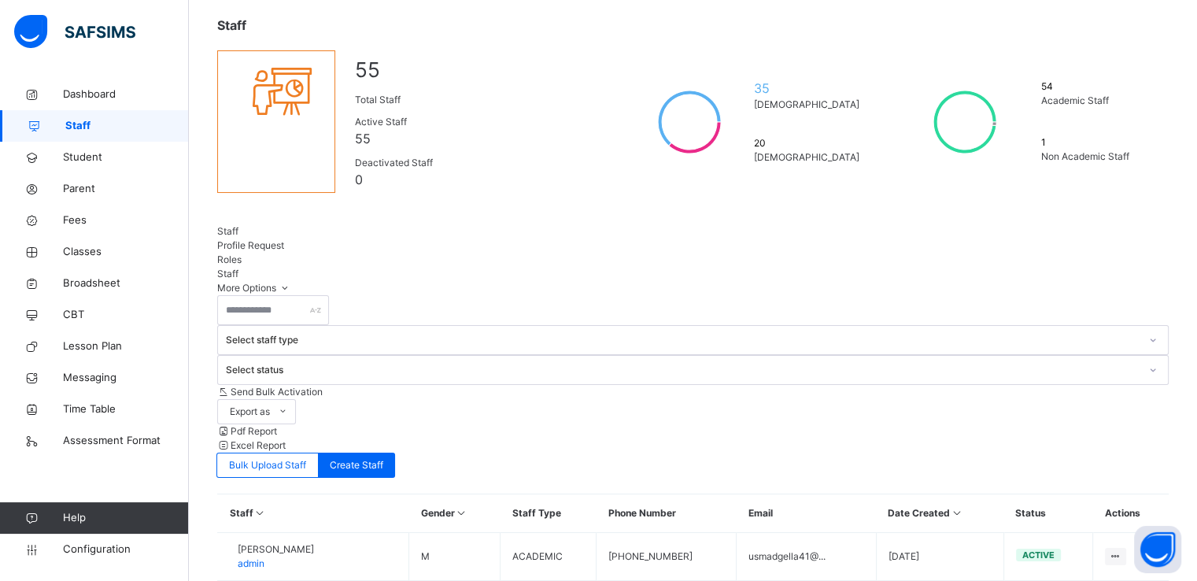
scroll to position [83, 0]
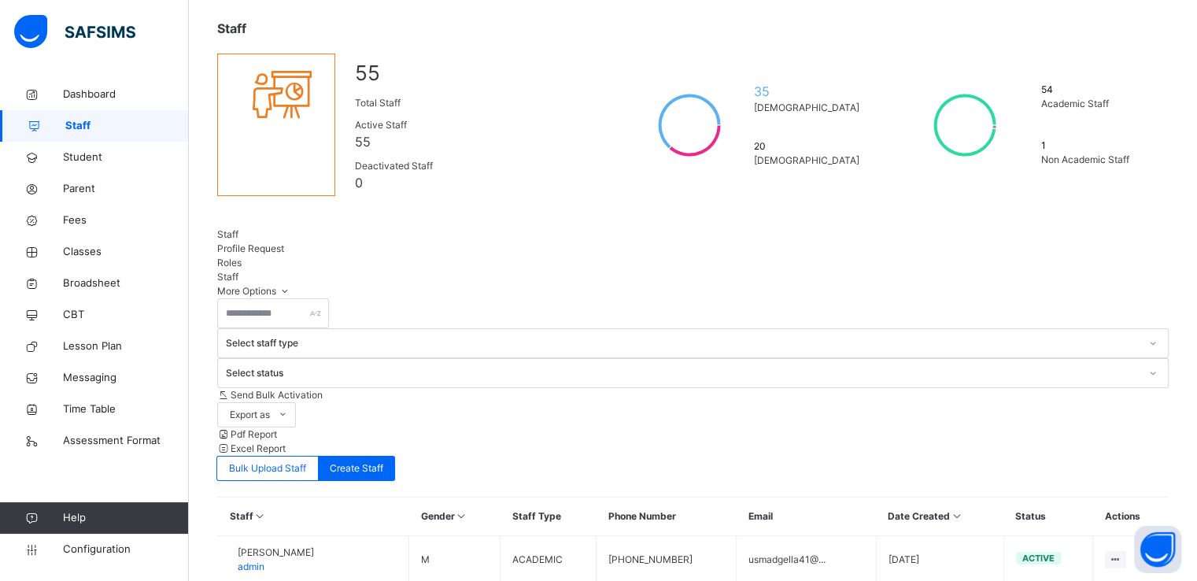
click at [284, 242] on span "Profile Request" at bounding box center [250, 248] width 67 height 12
click at [242, 257] on span "Roles" at bounding box center [229, 263] width 24 height 12
click at [284, 242] on span "Profile Request" at bounding box center [250, 248] width 67 height 12
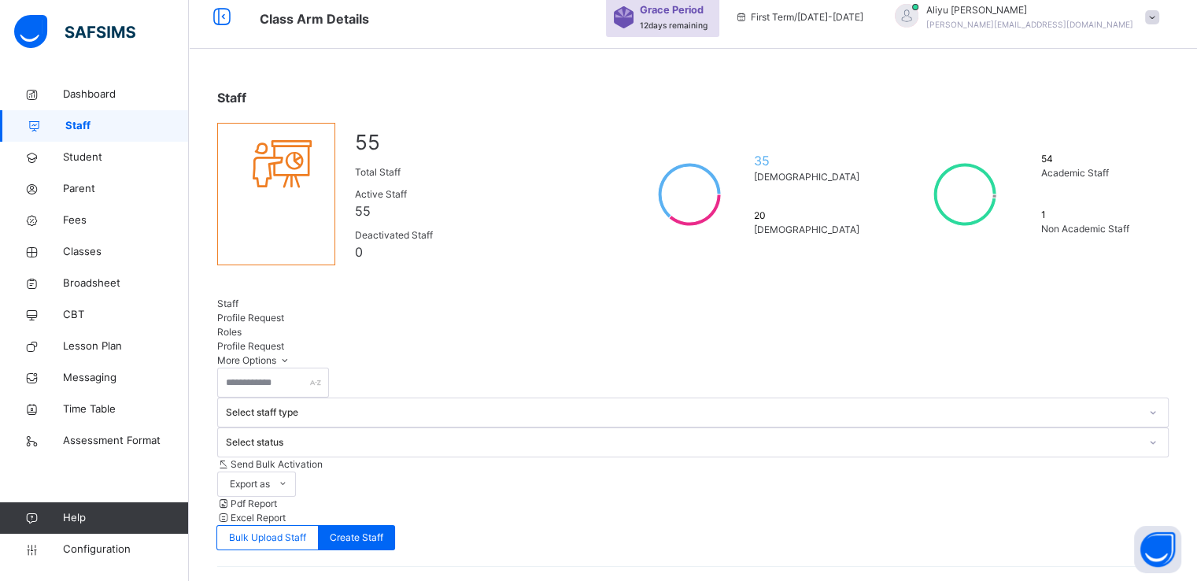
scroll to position [13, 0]
click at [242, 327] on span "Roles" at bounding box center [229, 333] width 24 height 12
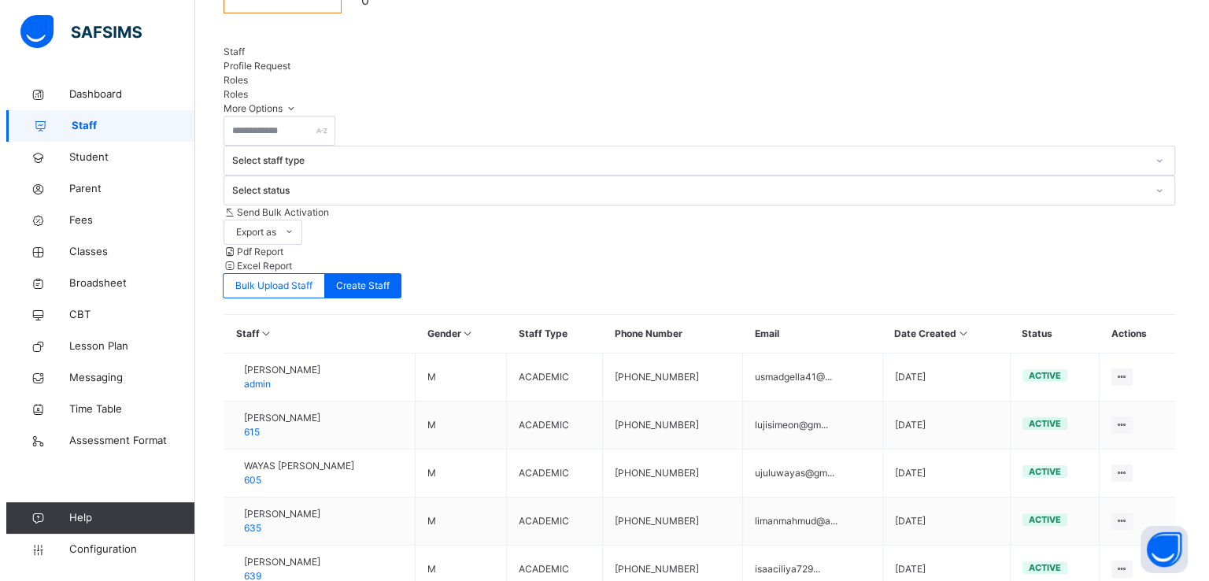
scroll to position [268, 0]
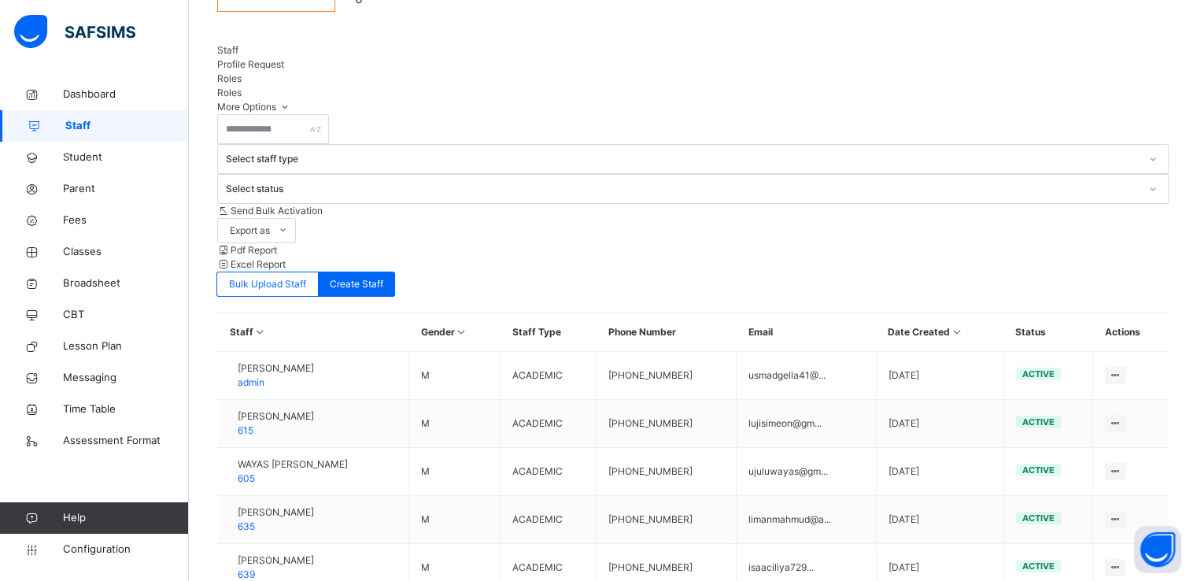
drag, startPoint x: 305, startPoint y: 303, endPoint x: 334, endPoint y: 308, distance: 29.5
copy span "635"
click at [238, 44] on span "Staff" at bounding box center [227, 50] width 21 height 12
click at [255, 114] on input "text" at bounding box center [273, 129] width 112 height 30
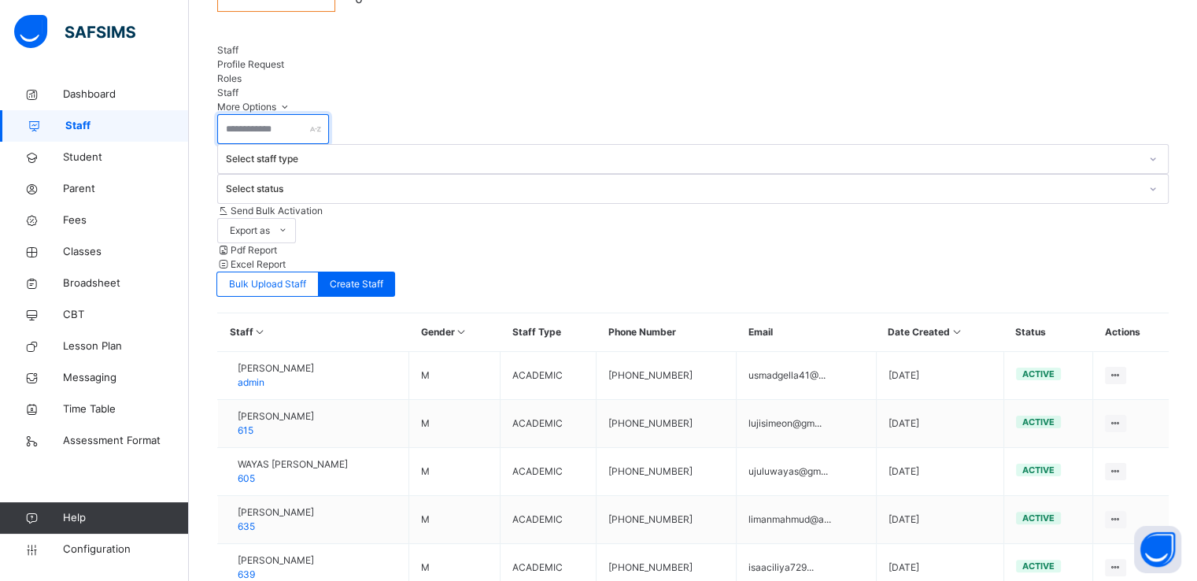
paste input "***"
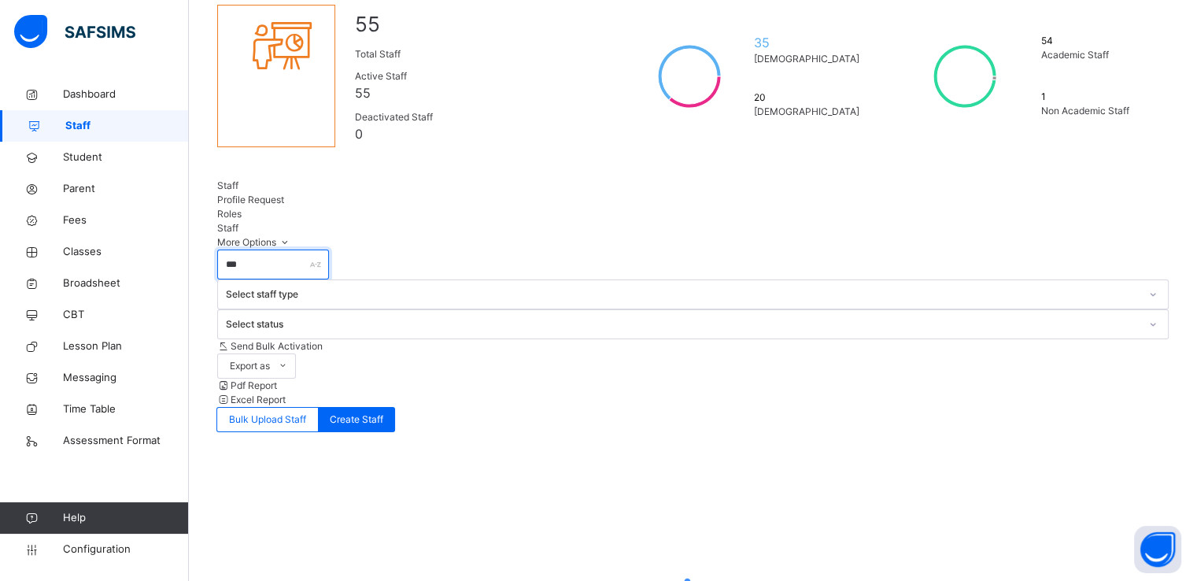
scroll to position [135, 0]
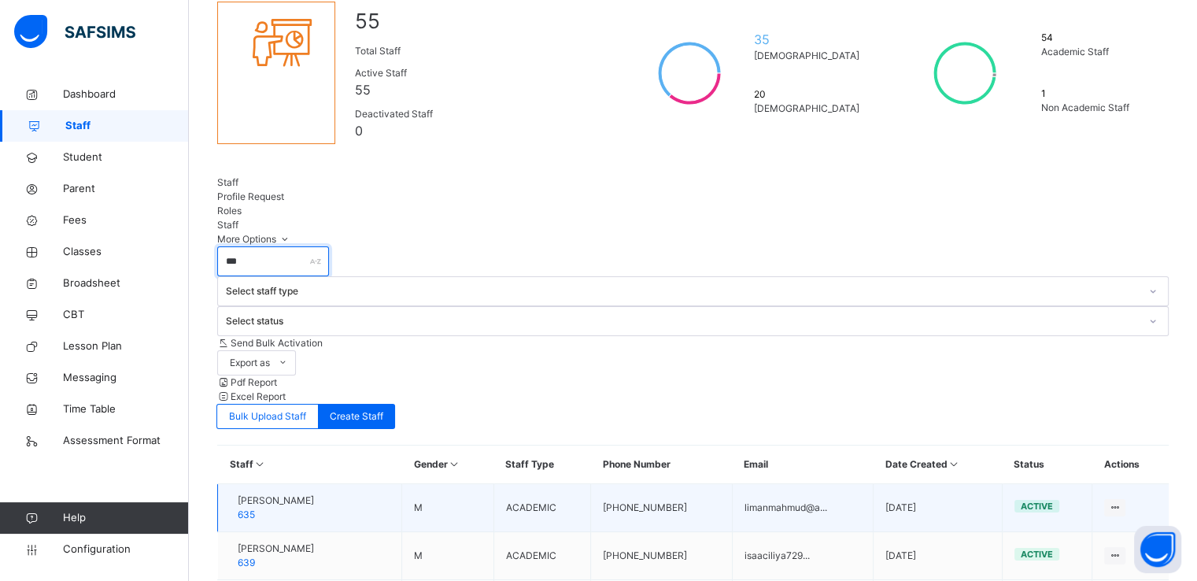
type input "***"
click at [301, 493] on span "MAHMUD LIMAN" at bounding box center [276, 500] width 76 height 14
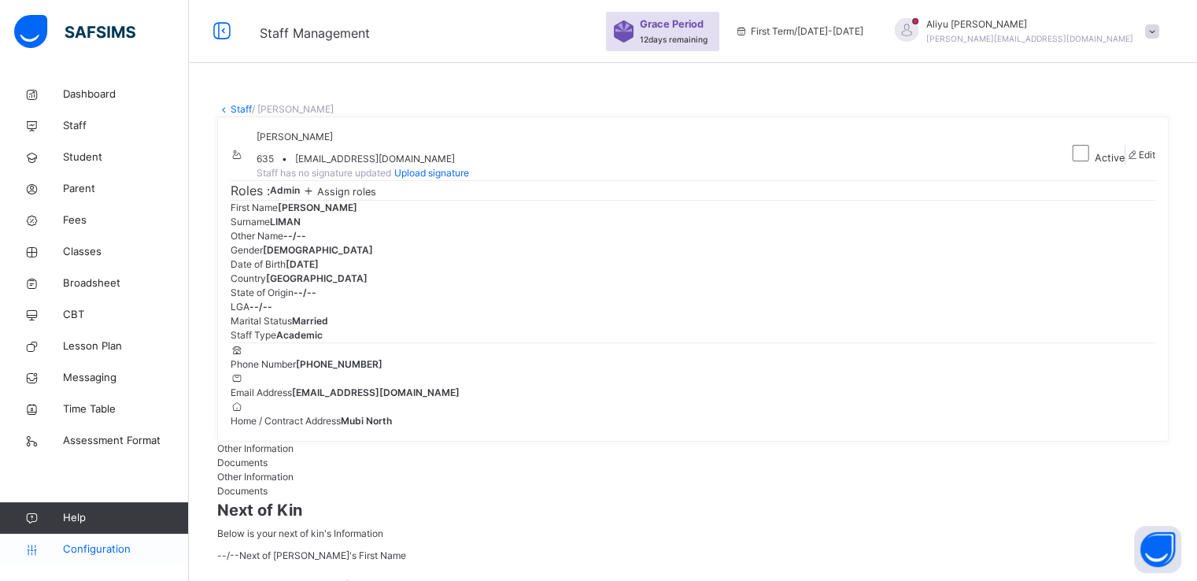
click at [94, 548] on span "Configuration" at bounding box center [125, 549] width 125 height 16
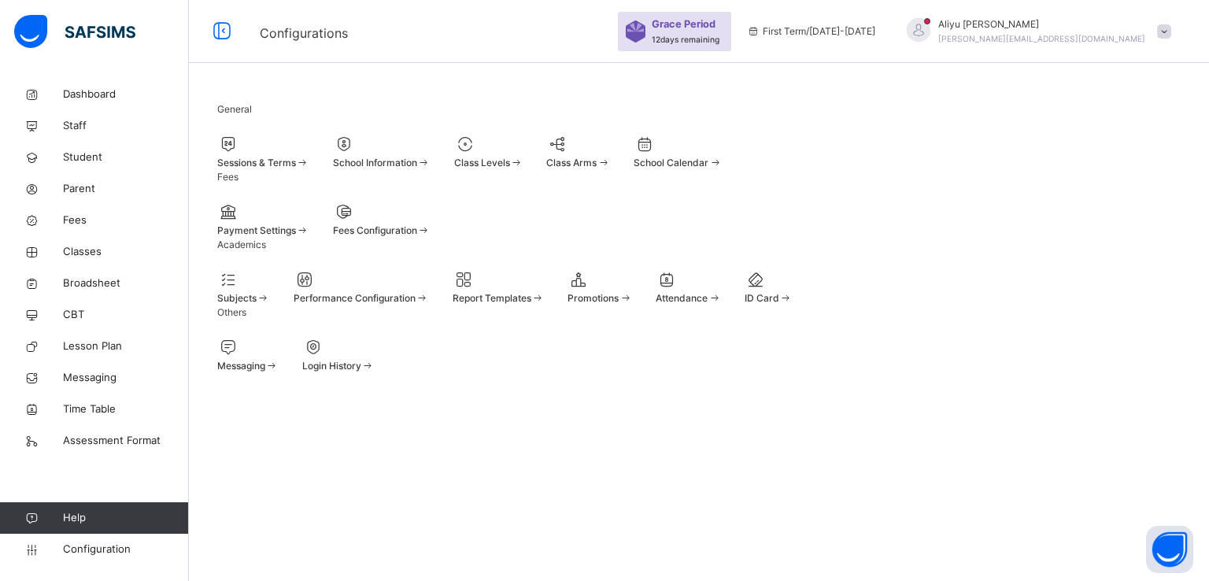
click at [361, 371] on span "Login History" at bounding box center [331, 366] width 59 height 12
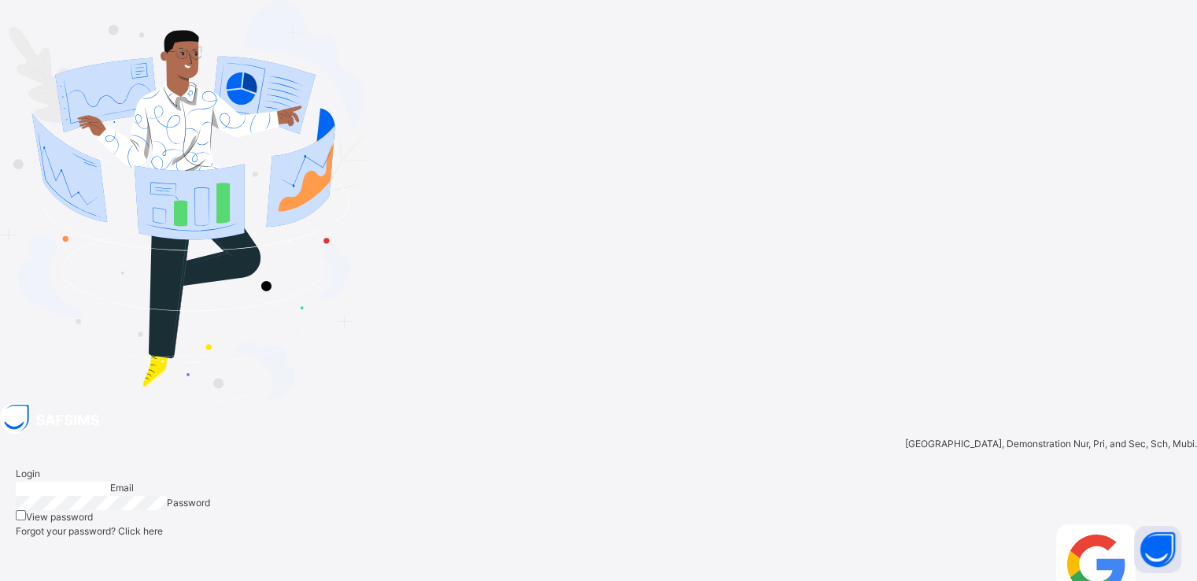
type input "**********"
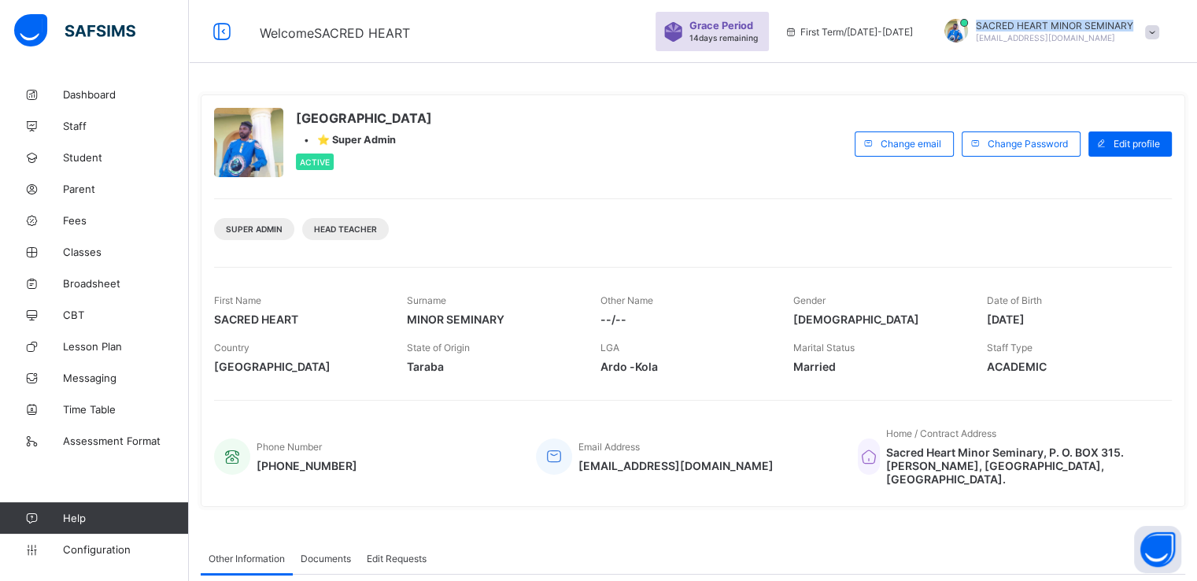
drag, startPoint x: 989, startPoint y: 20, endPoint x: 1144, endPoint y: 20, distance: 155.8
click at [1133, 20] on span "[GEOGRAPHIC_DATA]" at bounding box center [1054, 26] width 157 height 12
copy span "[GEOGRAPHIC_DATA]"
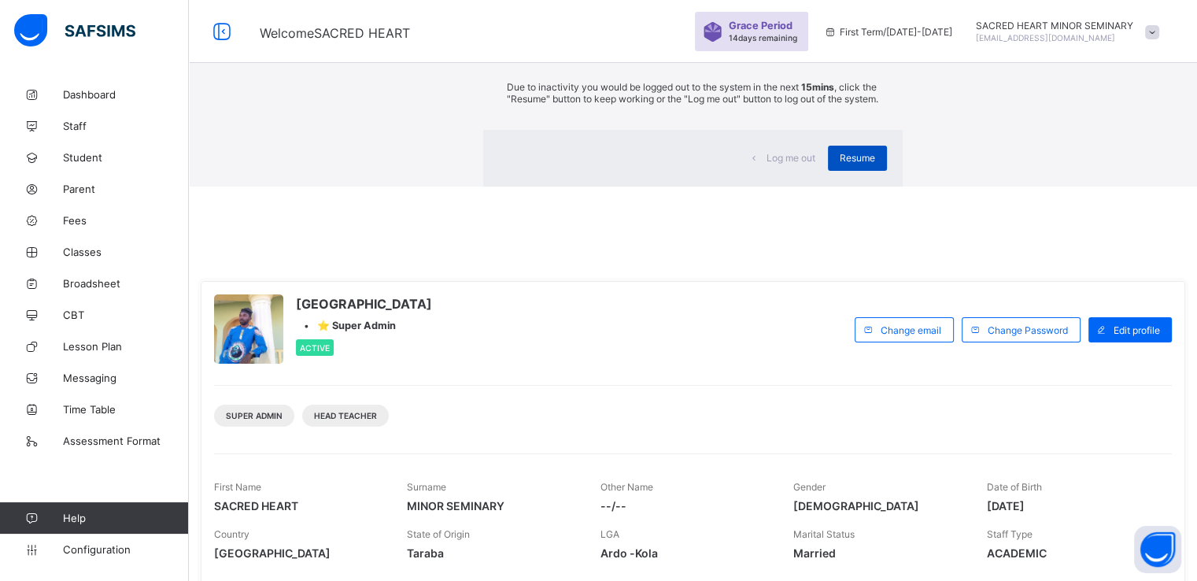
click at [840, 164] on span "Resume" at bounding box center [857, 158] width 35 height 12
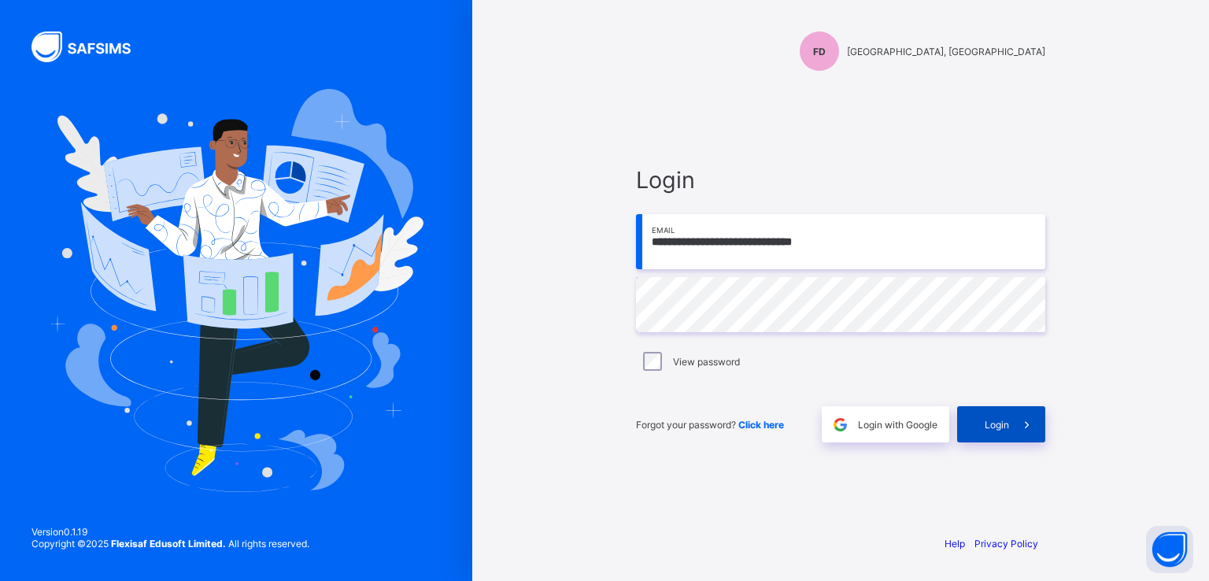
click at [990, 419] on span "Login" at bounding box center [997, 425] width 24 height 12
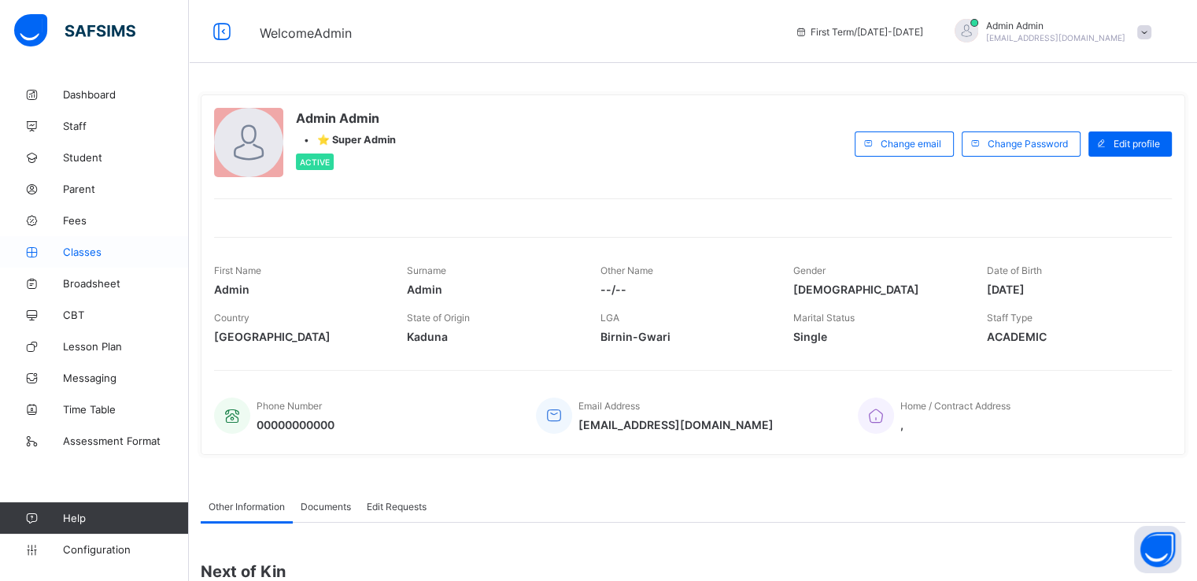
click at [85, 256] on span "Classes" at bounding box center [126, 252] width 126 height 13
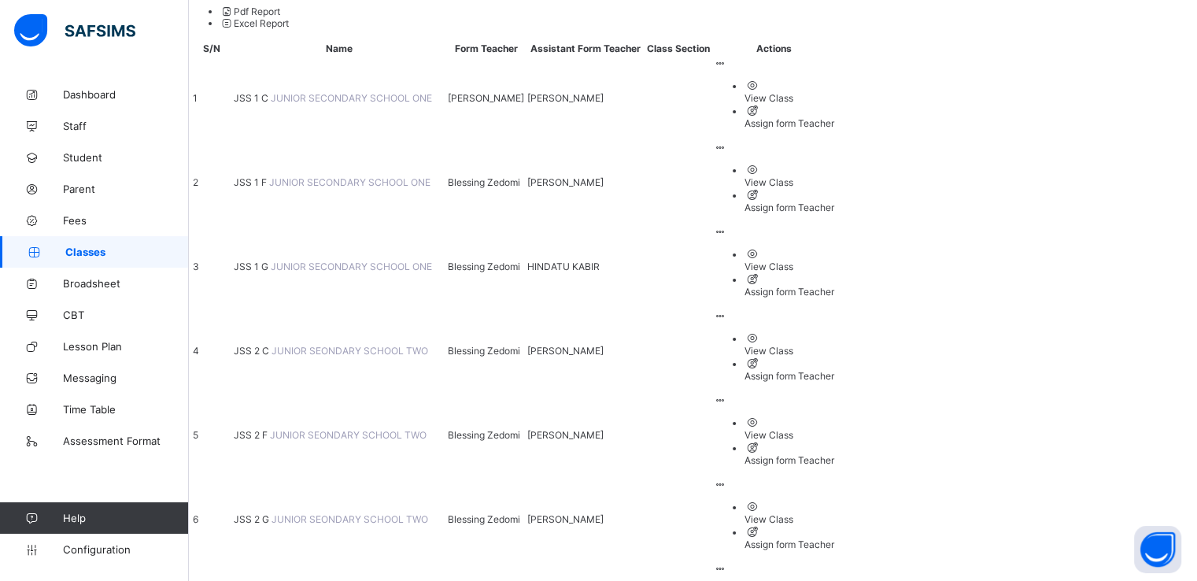
scroll to position [203, 0]
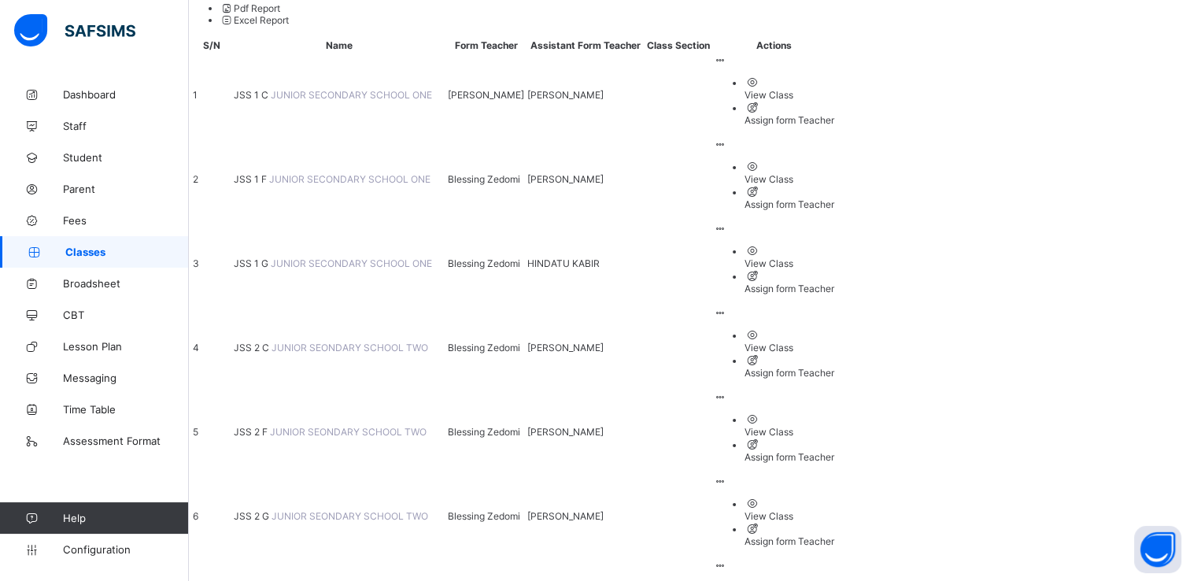
click at [270, 426] on span "JSS 2 F" at bounding box center [252, 432] width 36 height 12
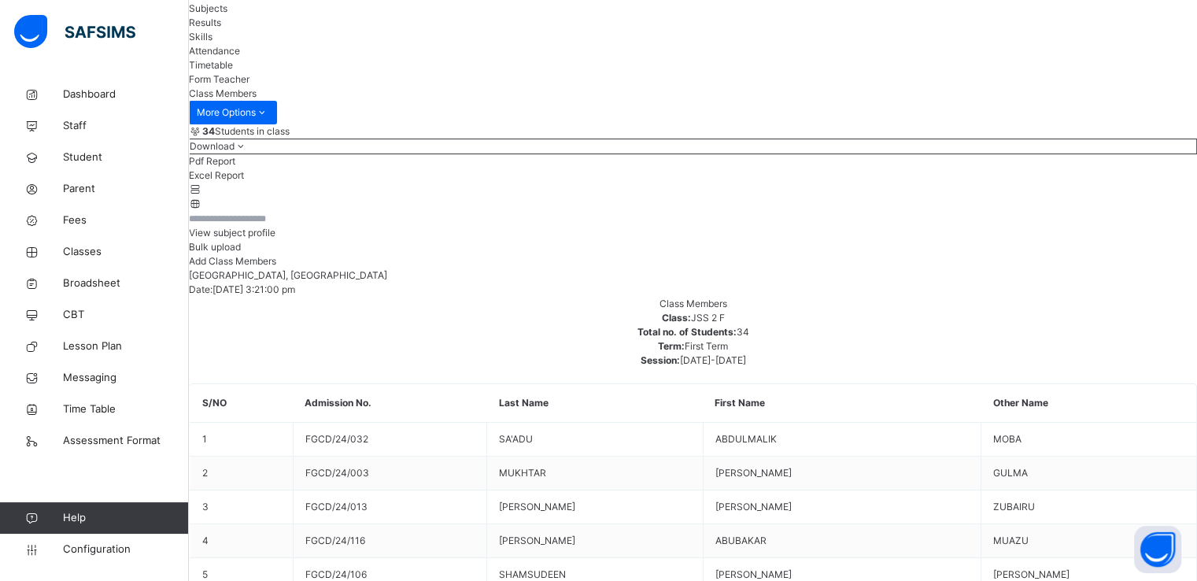
scroll to position [139, 0]
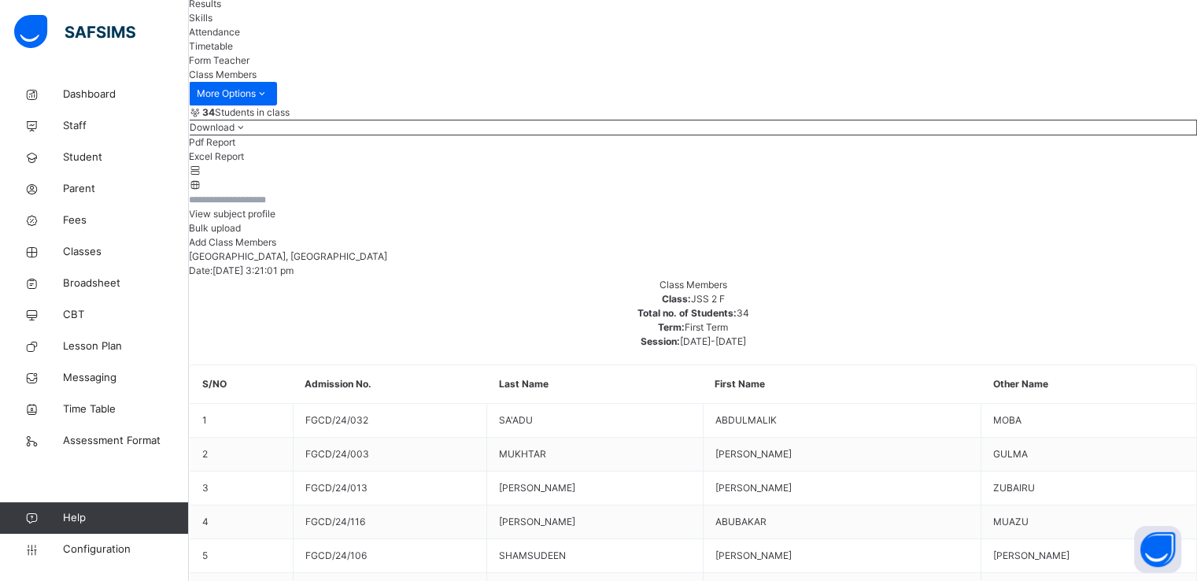
click at [275, 220] on span "View subject profile" at bounding box center [232, 214] width 87 height 12
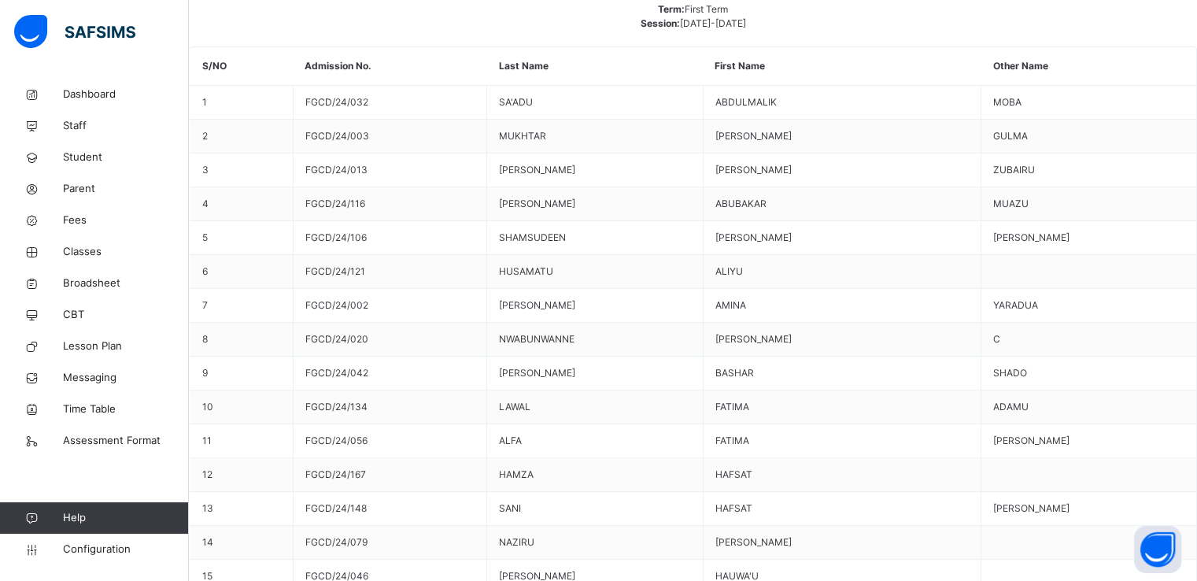
scroll to position [0, 0]
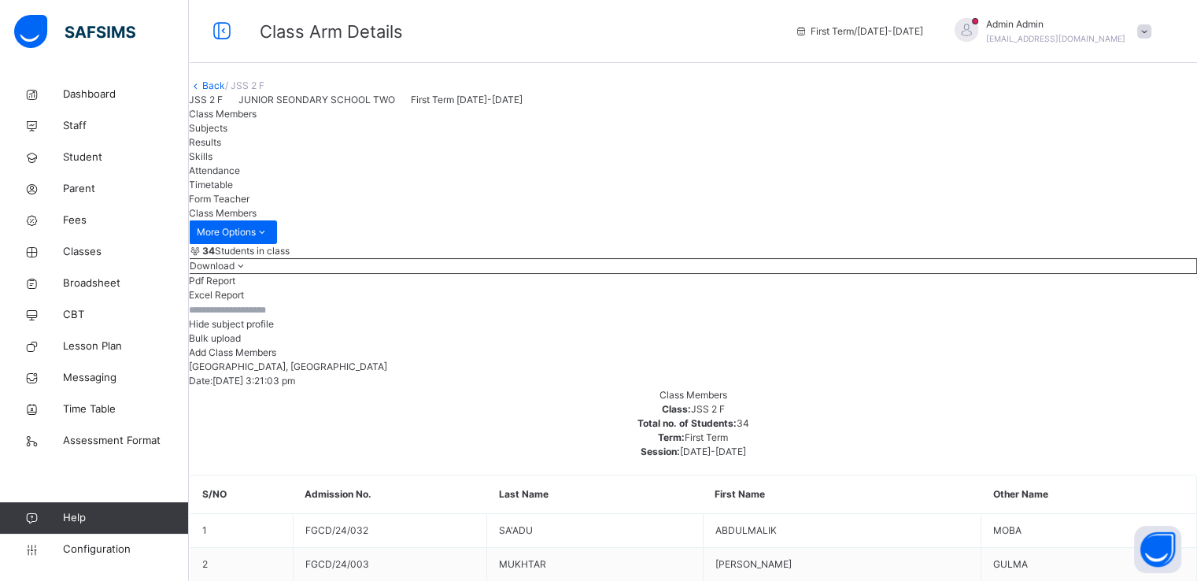
click at [225, 91] on link "Back" at bounding box center [213, 85] width 23 height 12
